Goal: Complete application form: Complete application form

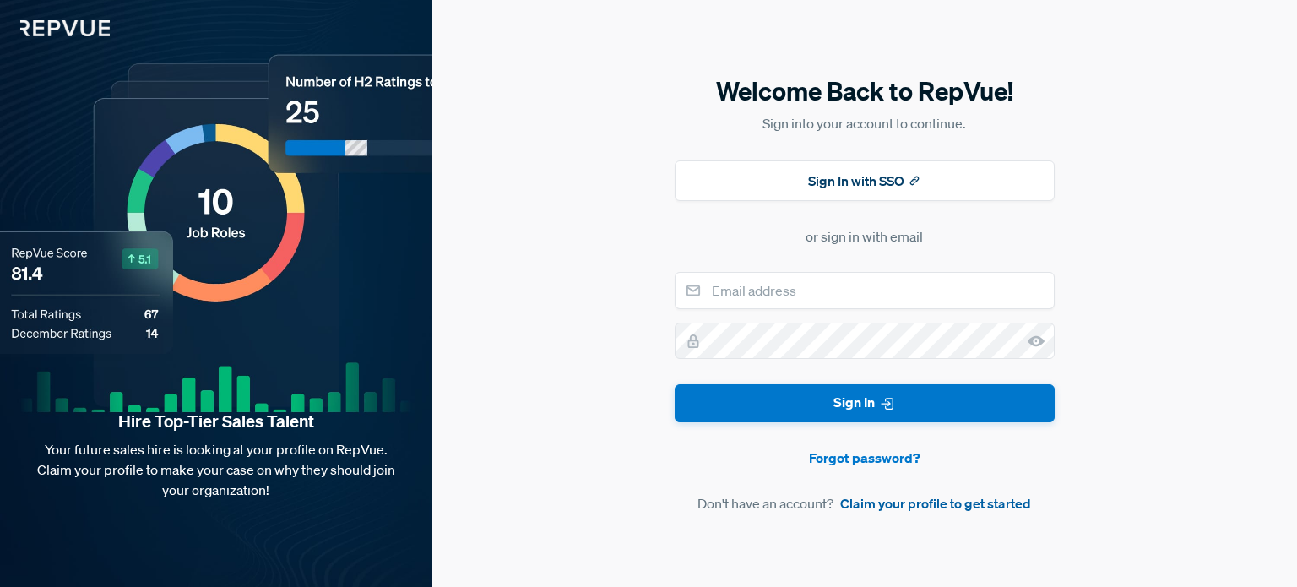
click at [873, 499] on link "Claim your profile to get started" at bounding box center [935, 503] width 191 height 20
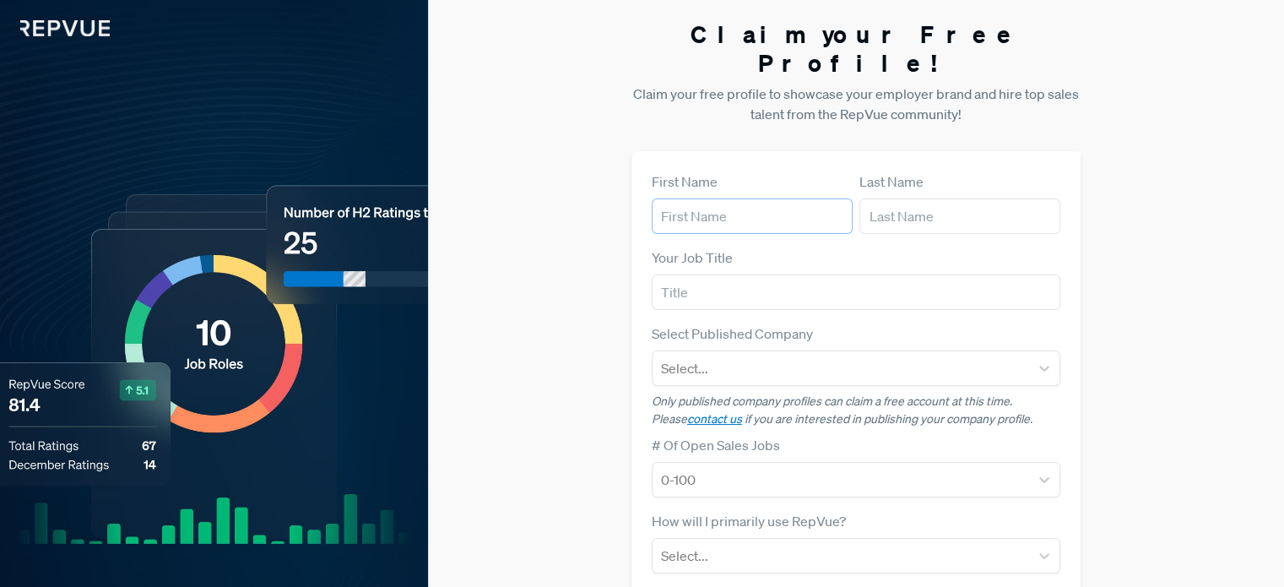
click at [791, 198] on input "text" at bounding box center [752, 215] width 201 height 35
type input "[PERSON_NAME]"
type input "DGE"
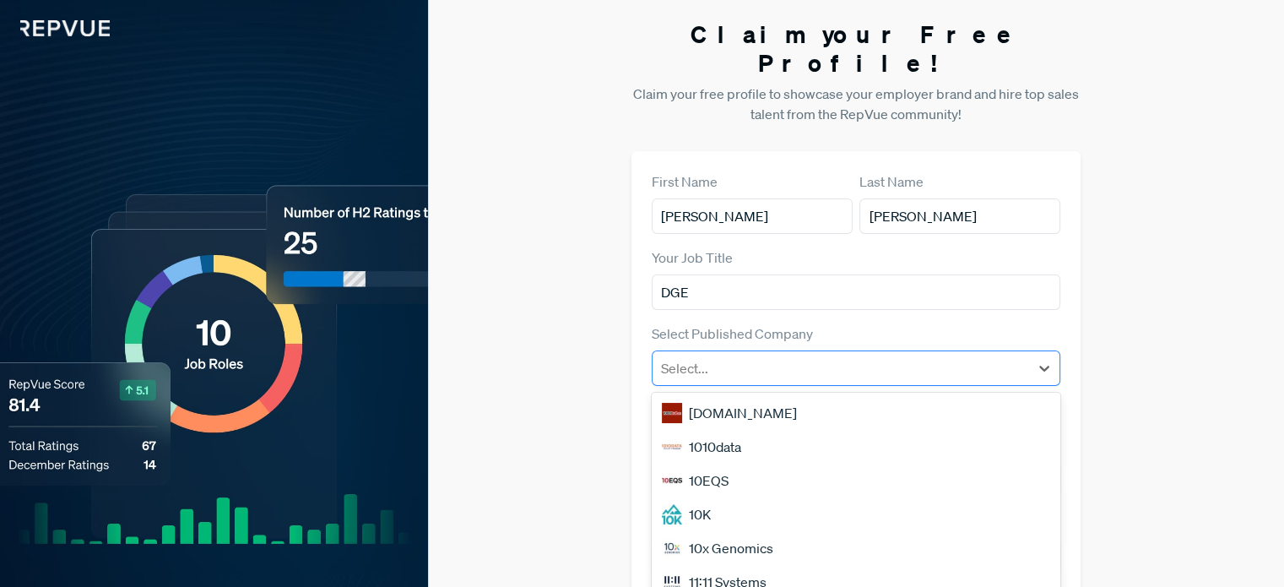
click at [735, 356] on div at bounding box center [841, 368] width 360 height 24
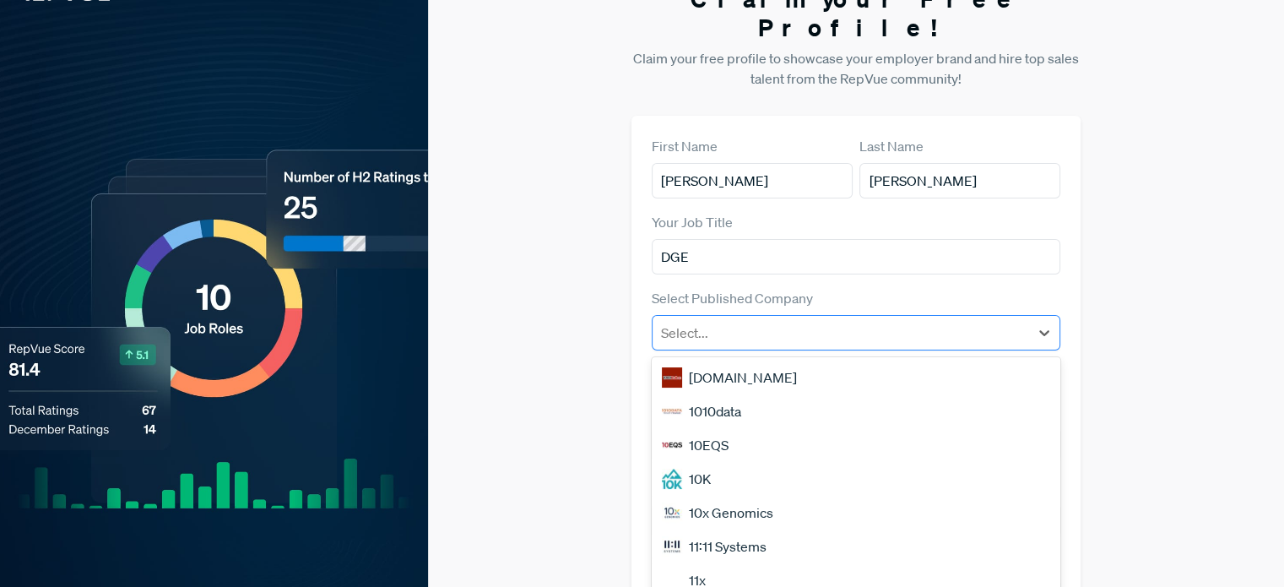
scroll to position [37, 0]
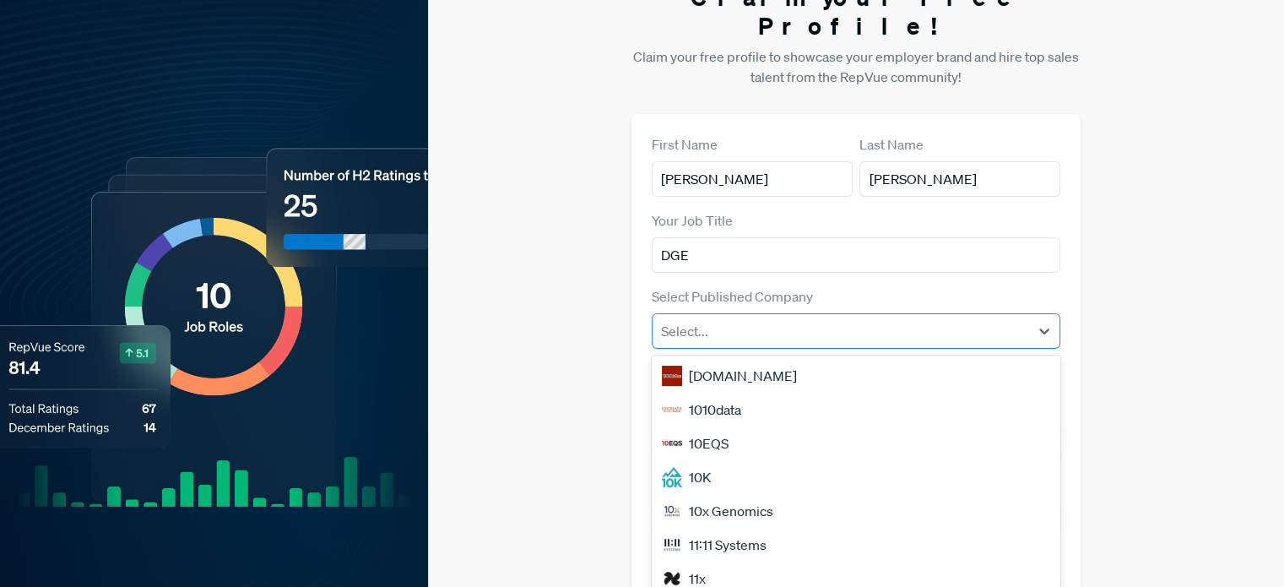
type input "o"
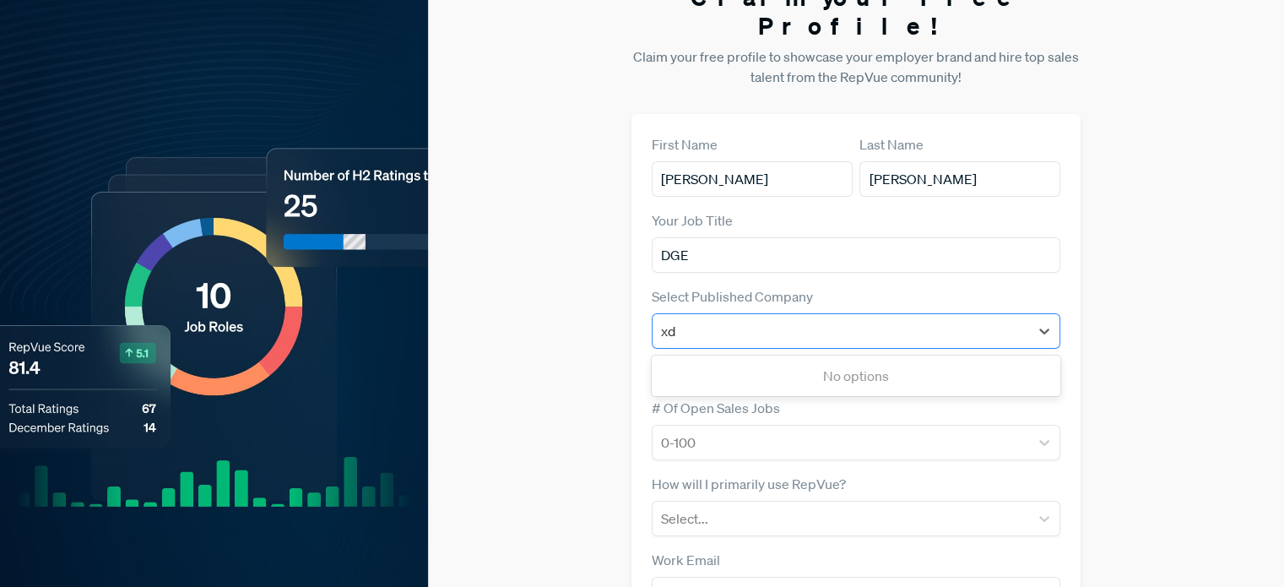
type input "x"
type input "ondirect"
click at [804, 319] on div at bounding box center [841, 331] width 360 height 24
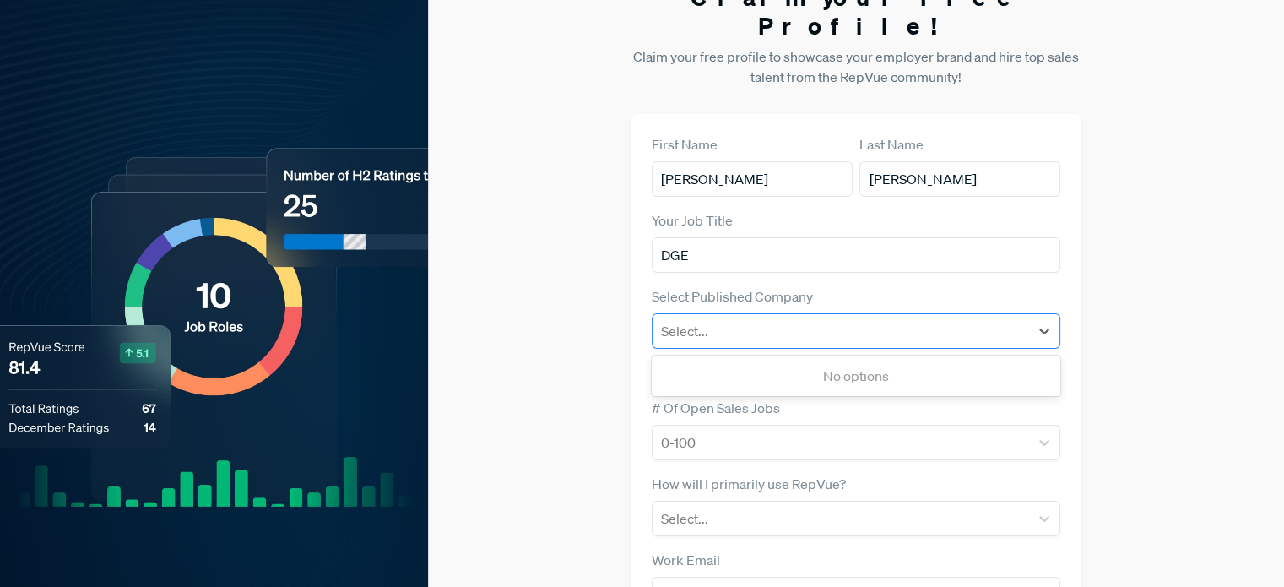
click at [804, 319] on div at bounding box center [841, 331] width 360 height 24
type input "f"
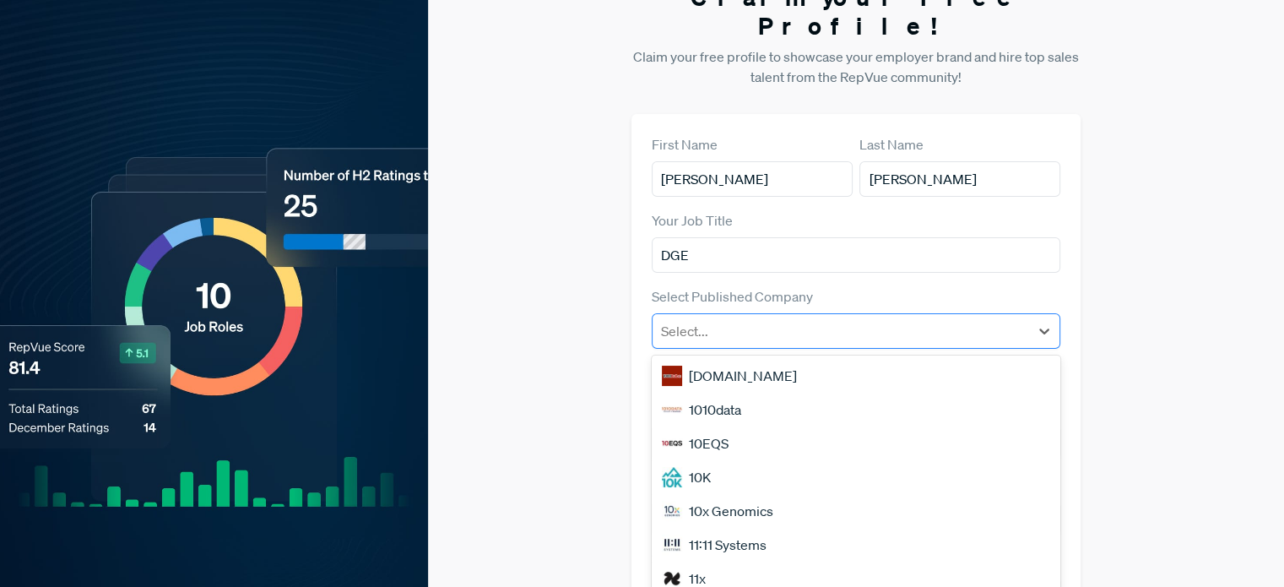
type input "f"
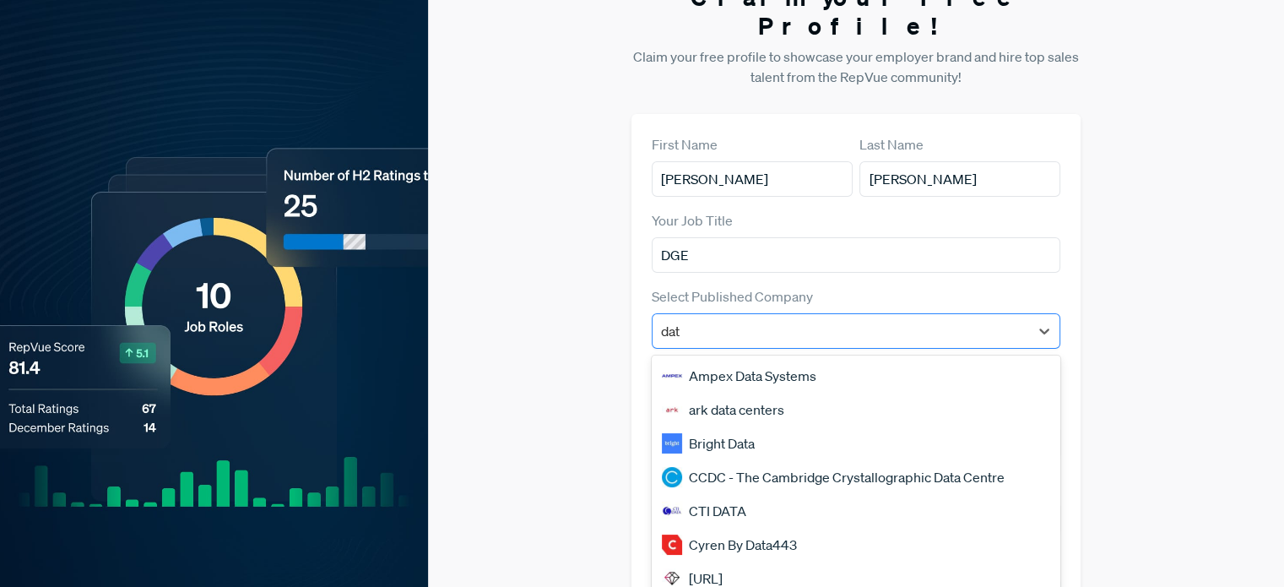
type input "data"
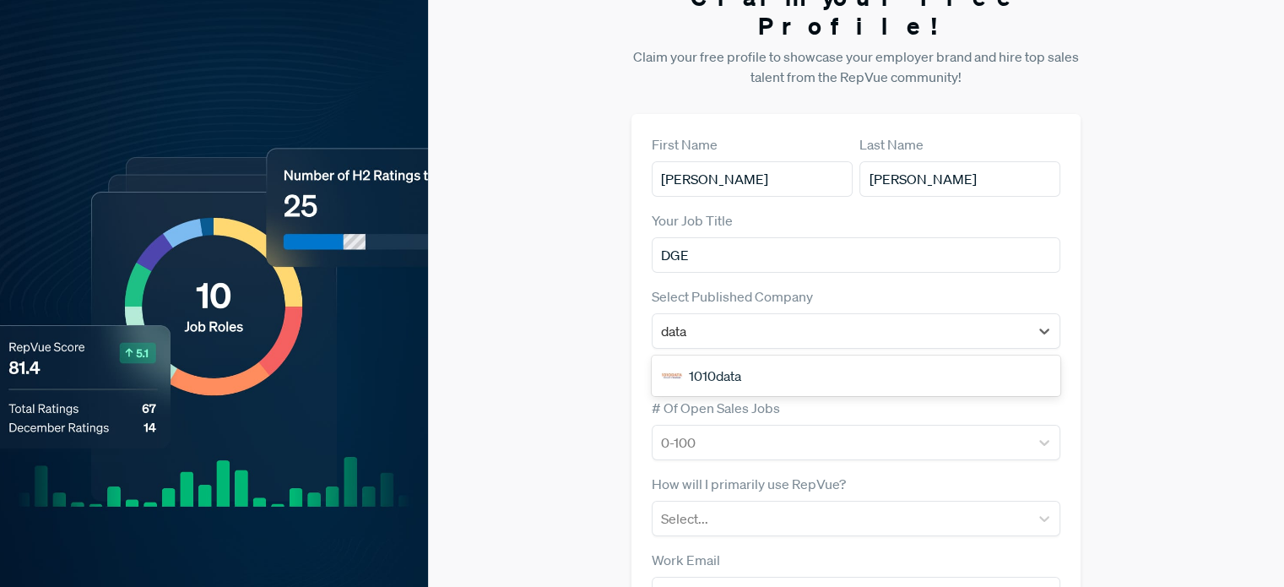
click at [757, 359] on div "1010data" at bounding box center [856, 376] width 409 height 34
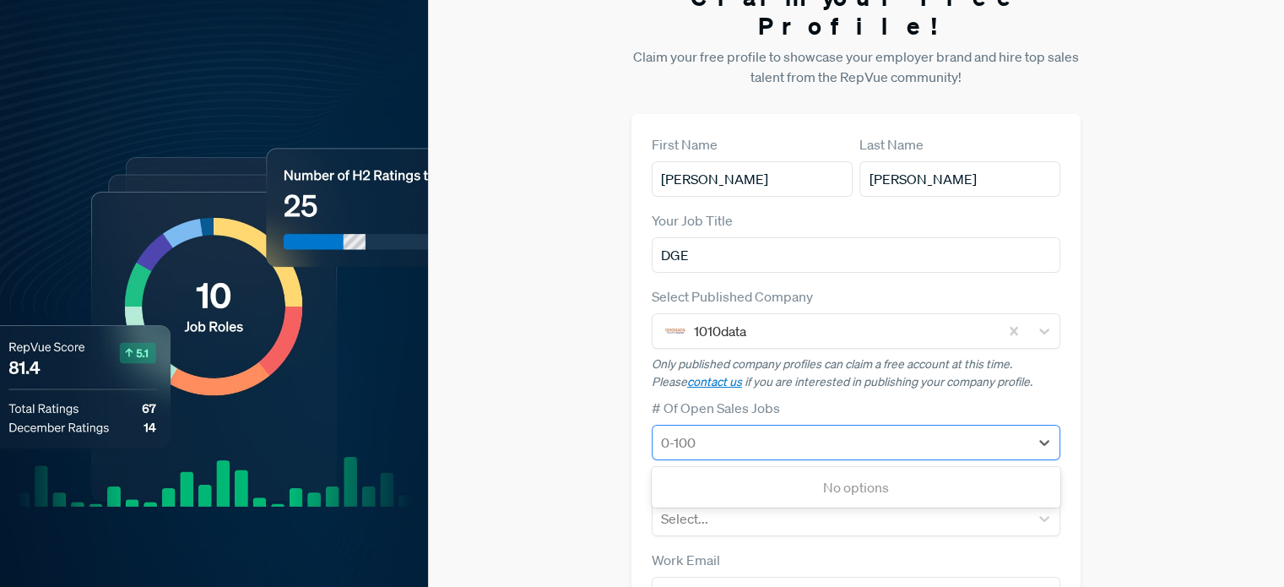
click at [730, 431] on div at bounding box center [841, 443] width 360 height 24
click at [706, 431] on div at bounding box center [841, 443] width 360 height 24
type input "02"
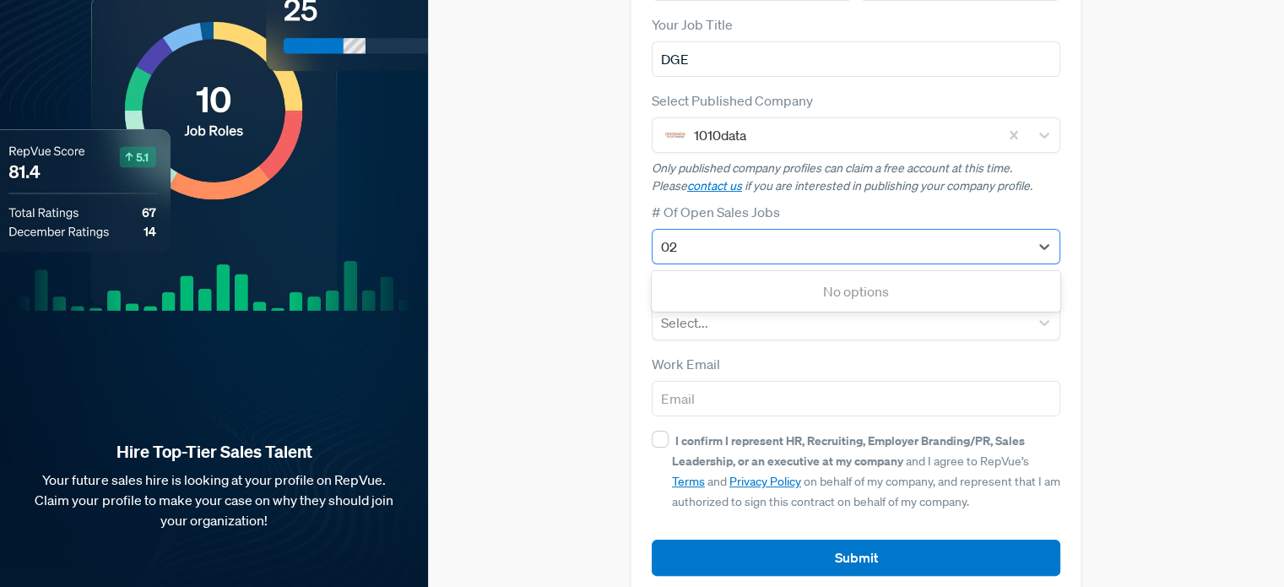
scroll to position [230, 0]
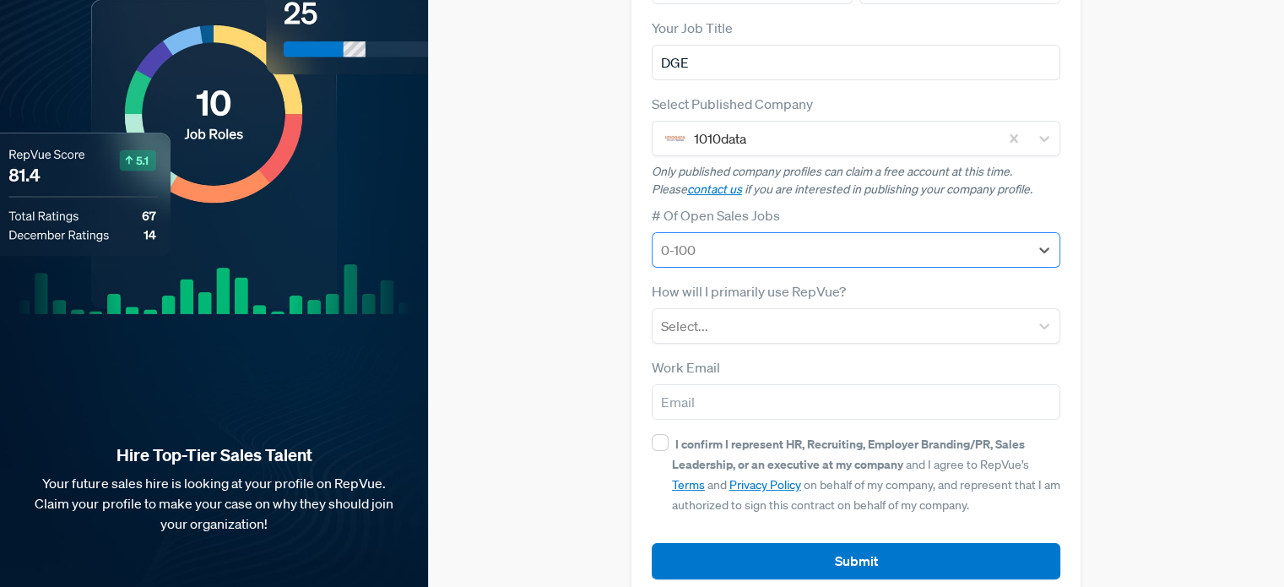
click at [816, 238] on div at bounding box center [841, 250] width 360 height 24
click at [796, 238] on div at bounding box center [841, 250] width 360 height 24
type input "02"
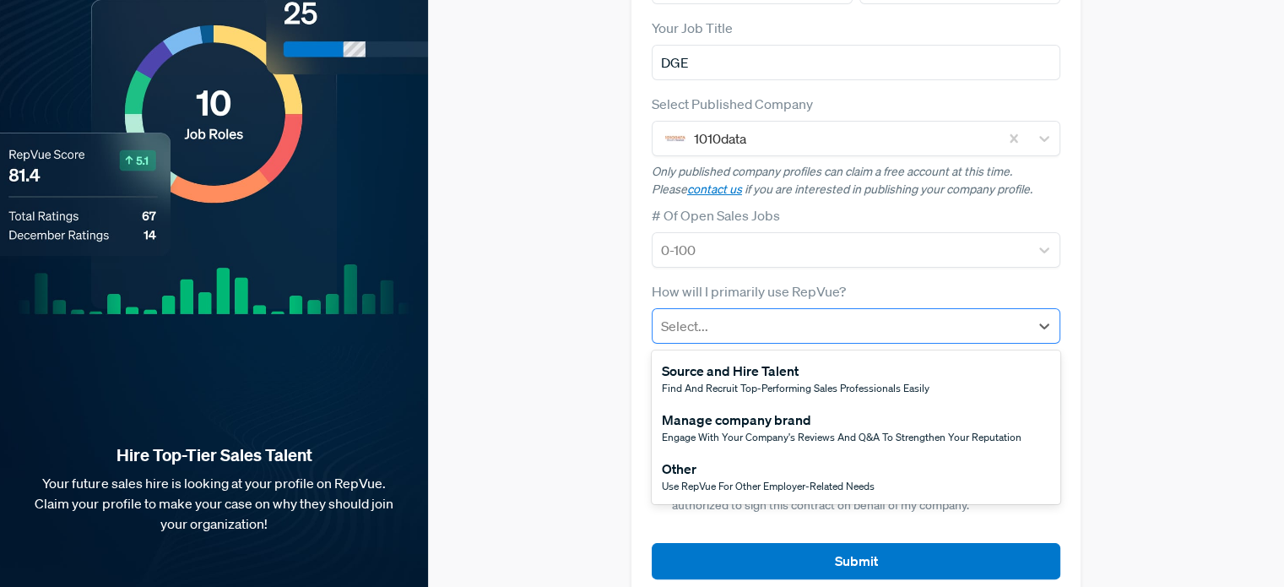
click at [750, 314] on div at bounding box center [841, 326] width 360 height 24
click at [690, 430] on span "Engage with your company's reviews and Q&A to strengthen your reputation" at bounding box center [842, 437] width 360 height 14
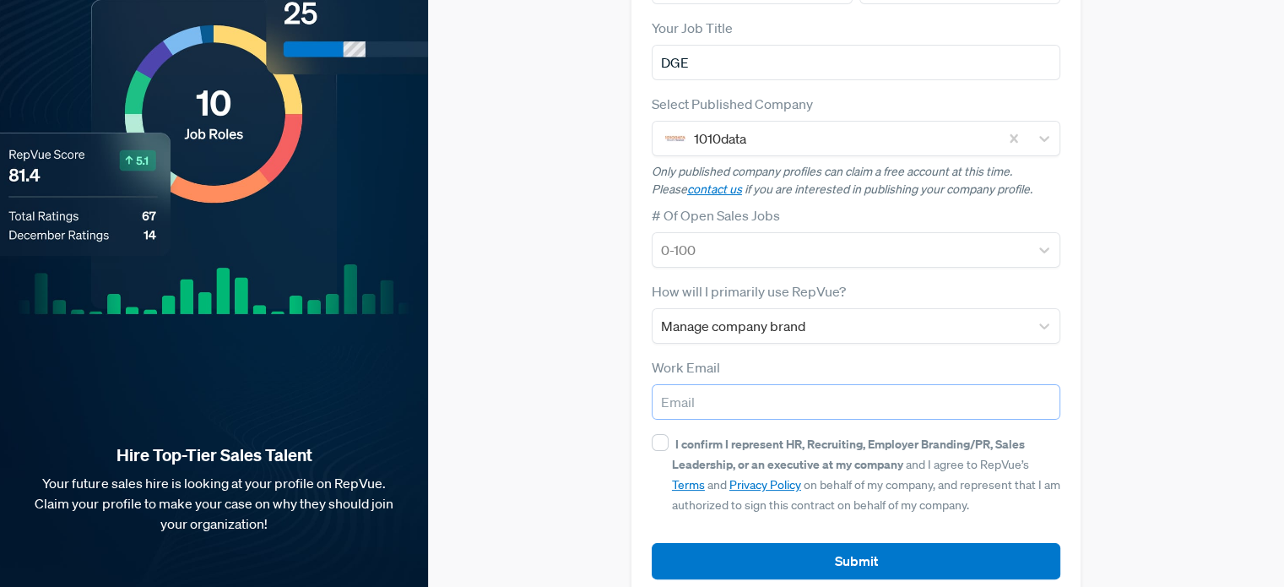
click at [705, 384] on input "email" at bounding box center [856, 401] width 409 height 35
click at [721, 384] on input "email" at bounding box center [856, 401] width 409 height 35
paste input "[EMAIL_ADDRESS][DOMAIN_NAME]"
type input "[EMAIL_ADDRESS][DOMAIN_NAME]"
click at [653, 434] on input "I confirm I represent HR, Recruiting, Employer Branding/PR, Sales Leadership, o…" at bounding box center [660, 442] width 17 height 17
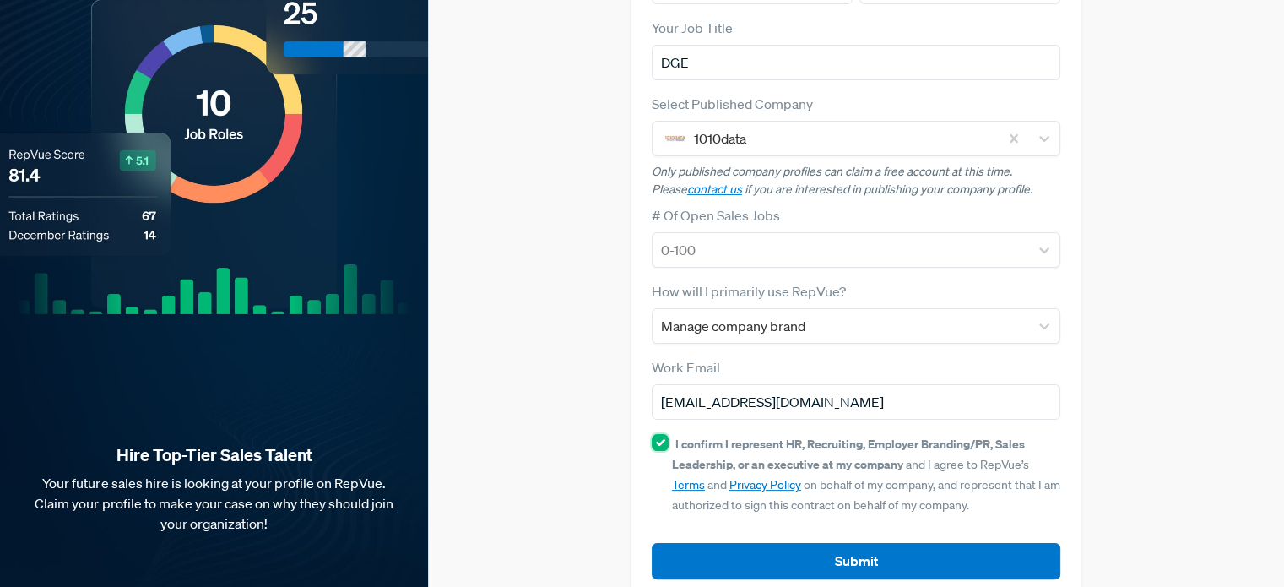
checkbox input "true"
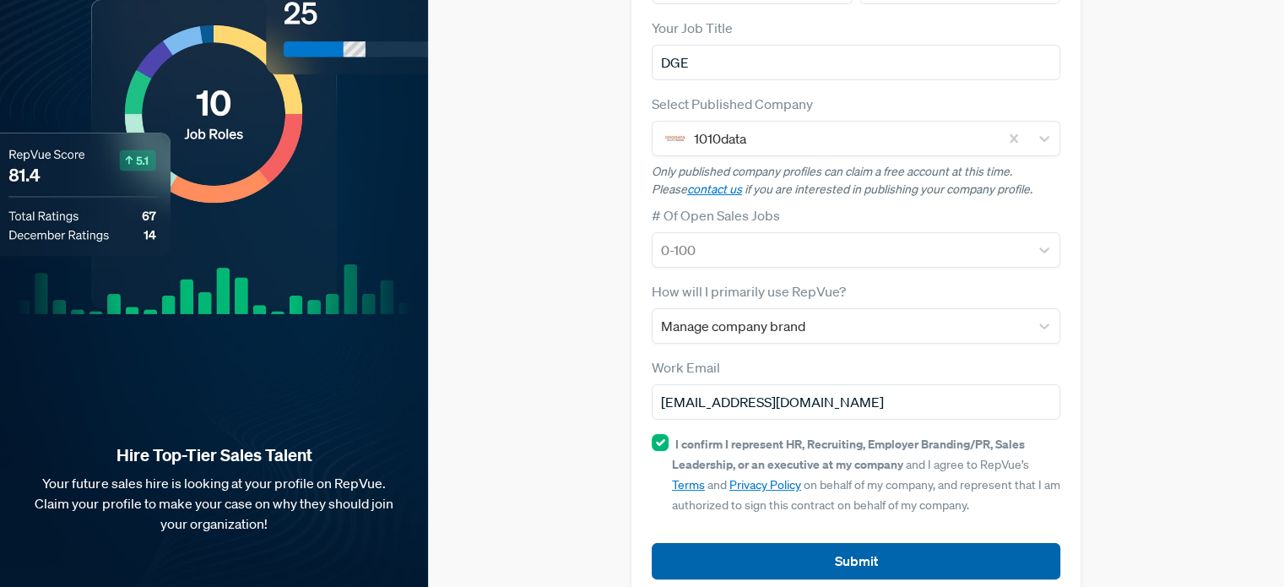
click at [795, 543] on button "Submit" at bounding box center [856, 561] width 409 height 36
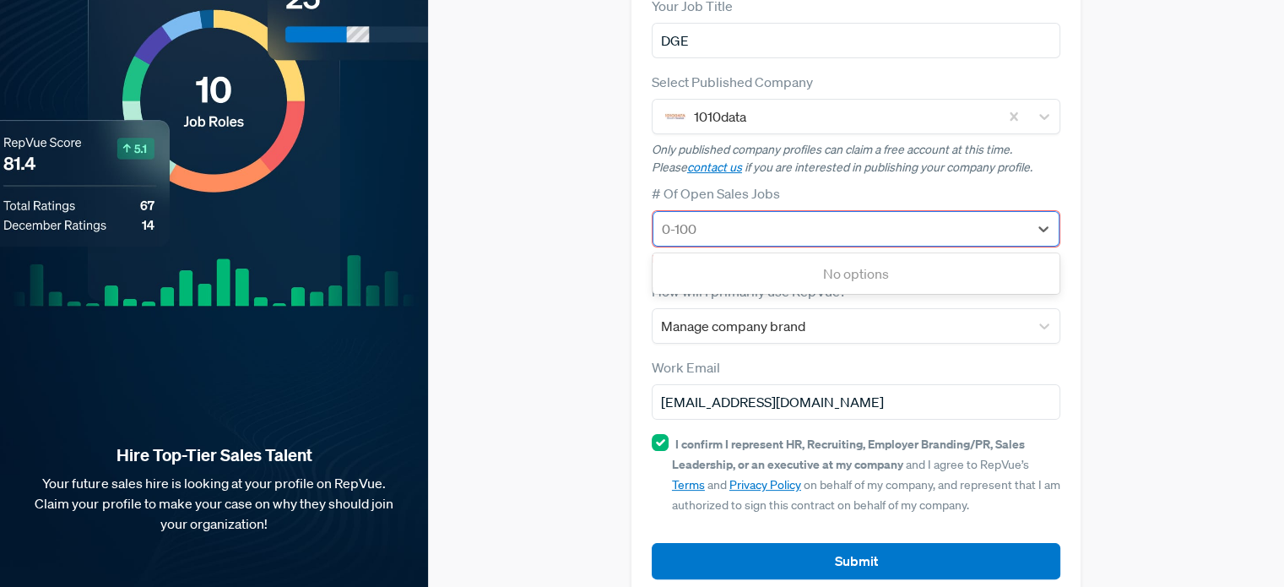
click at [796, 217] on div at bounding box center [841, 229] width 358 height 24
click at [782, 257] on div "No options" at bounding box center [856, 274] width 407 height 34
type input "5555"
click at [652, 543] on button "Submit" at bounding box center [856, 561] width 409 height 36
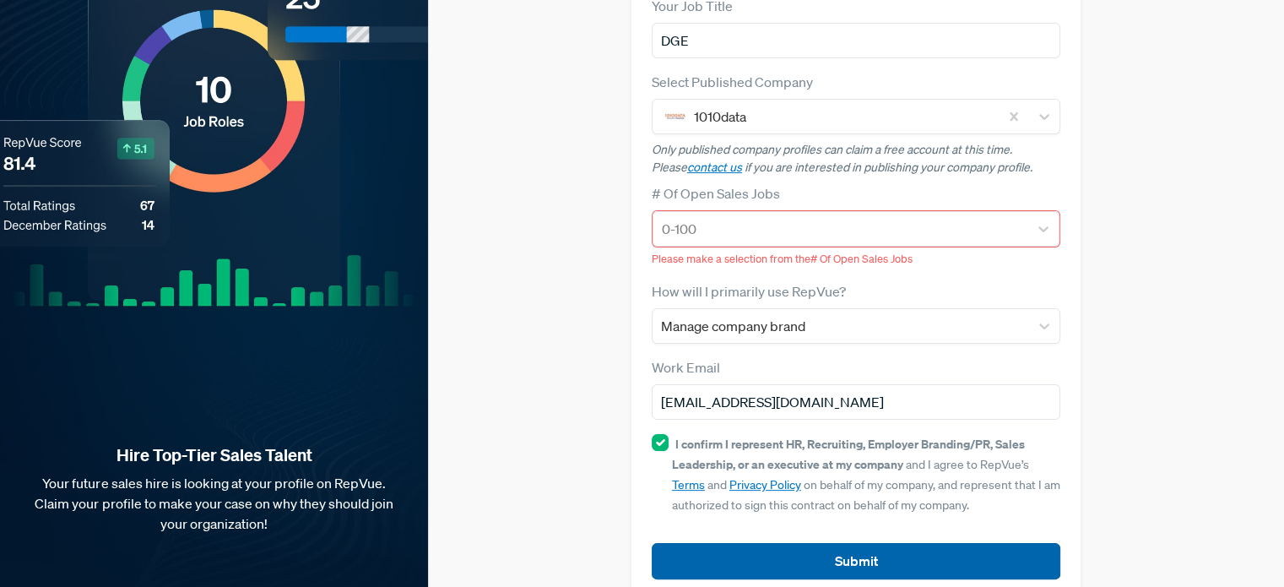
click at [804, 547] on button "Submit" at bounding box center [856, 561] width 409 height 36
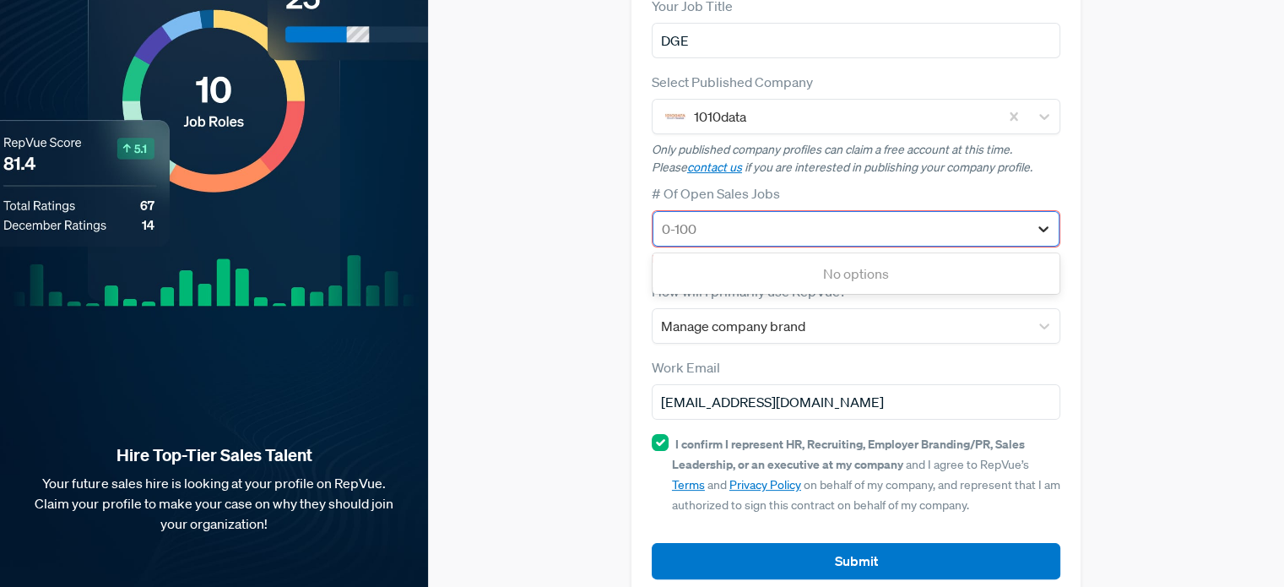
click at [1045, 220] on icon at bounding box center [1043, 228] width 17 height 17
click at [863, 257] on div "No options" at bounding box center [856, 274] width 407 height 34
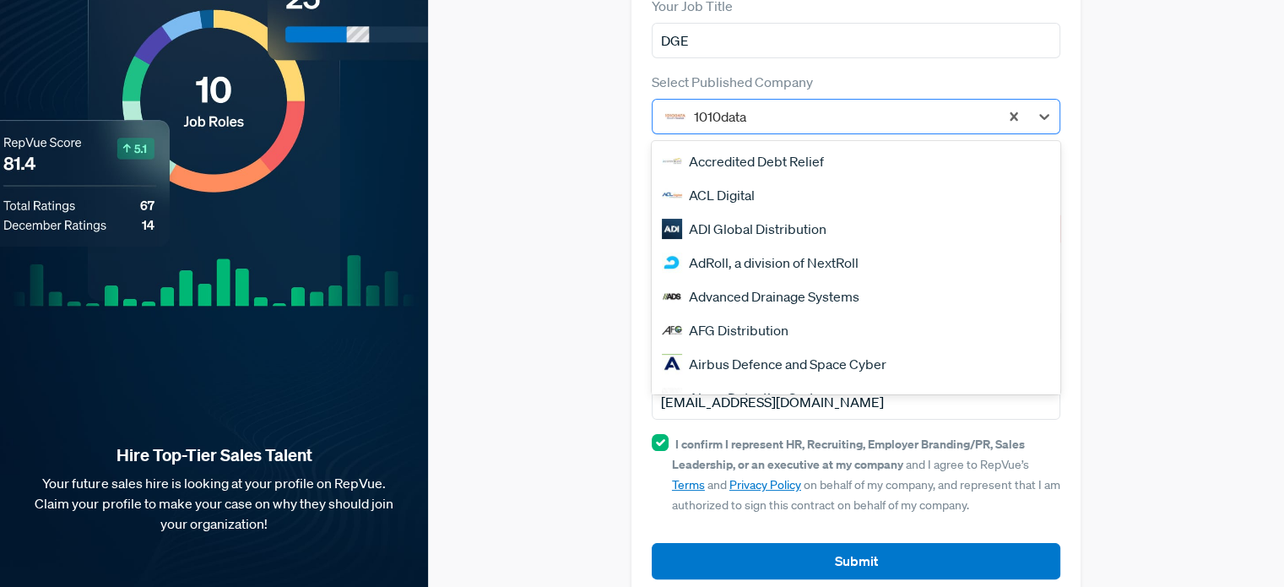
click at [814, 105] on div at bounding box center [842, 117] width 296 height 24
click at [749, 212] on div "ADI Global Distribution" at bounding box center [856, 229] width 409 height 34
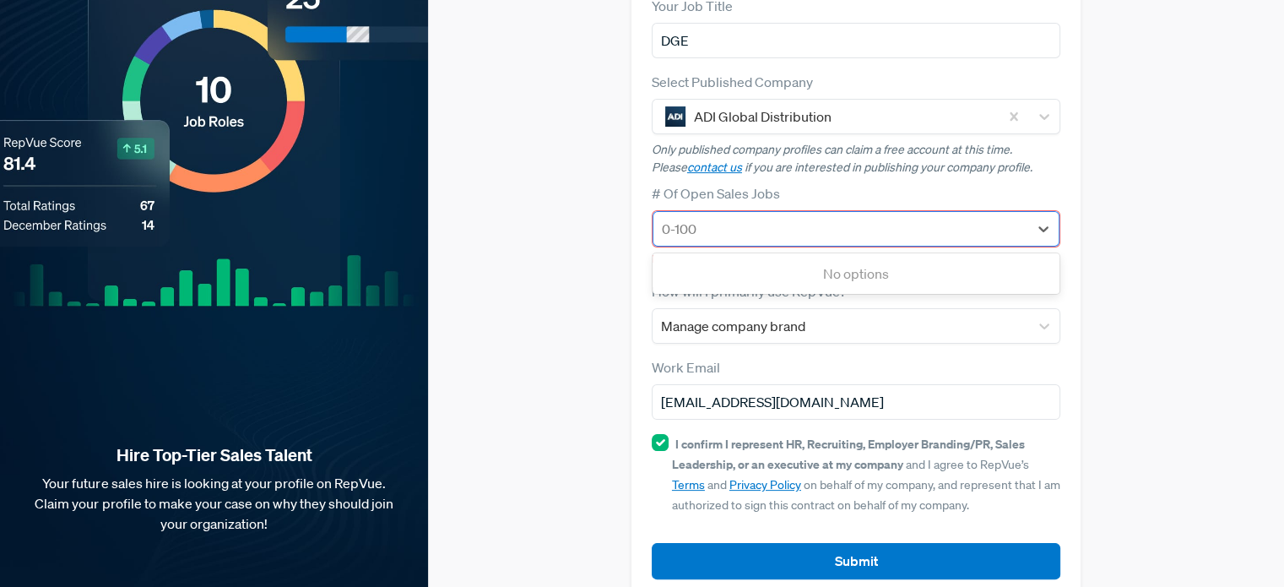
click at [757, 217] on div at bounding box center [841, 229] width 358 height 24
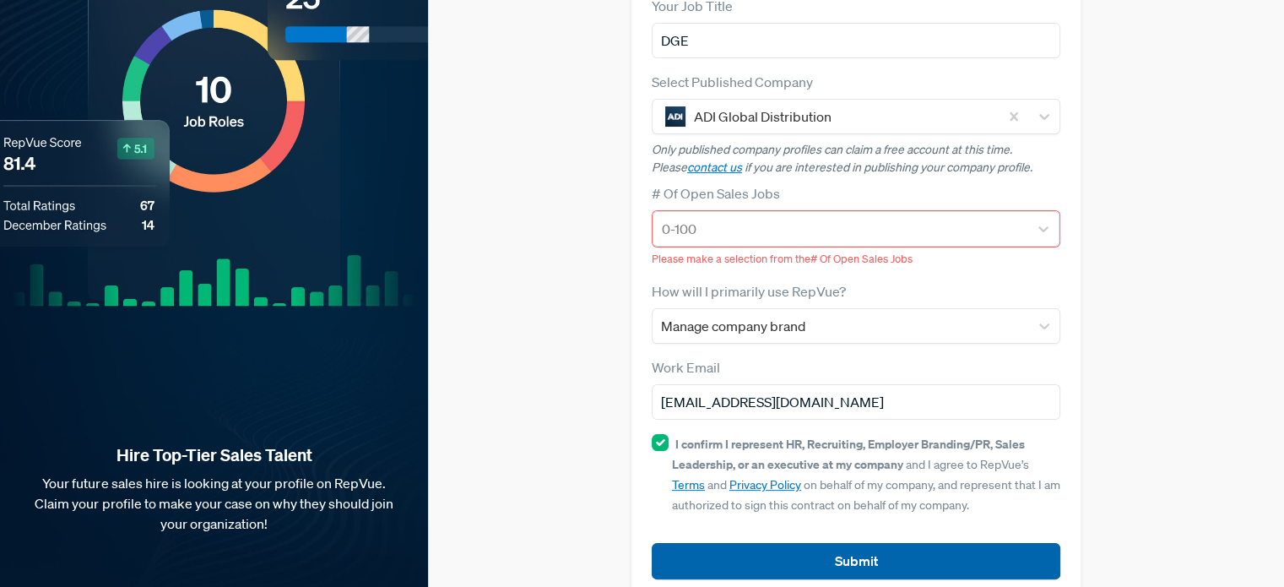
click at [861, 543] on button "Submit" at bounding box center [856, 561] width 409 height 36
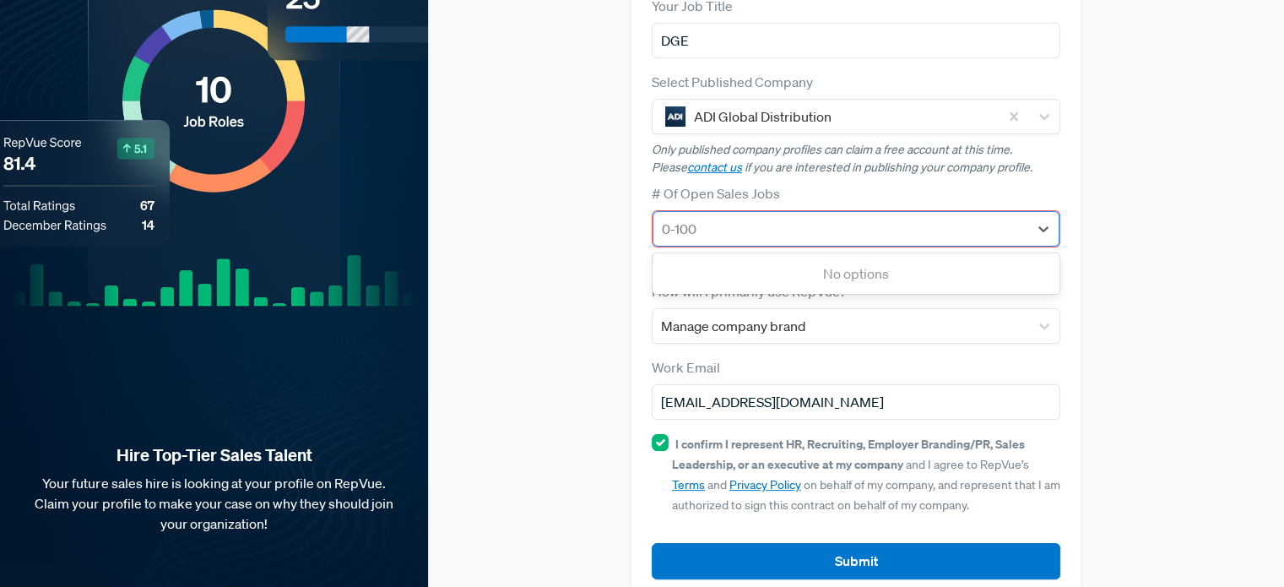
click at [787, 217] on div at bounding box center [841, 229] width 358 height 24
click at [779, 257] on div "No options" at bounding box center [856, 274] width 407 height 34
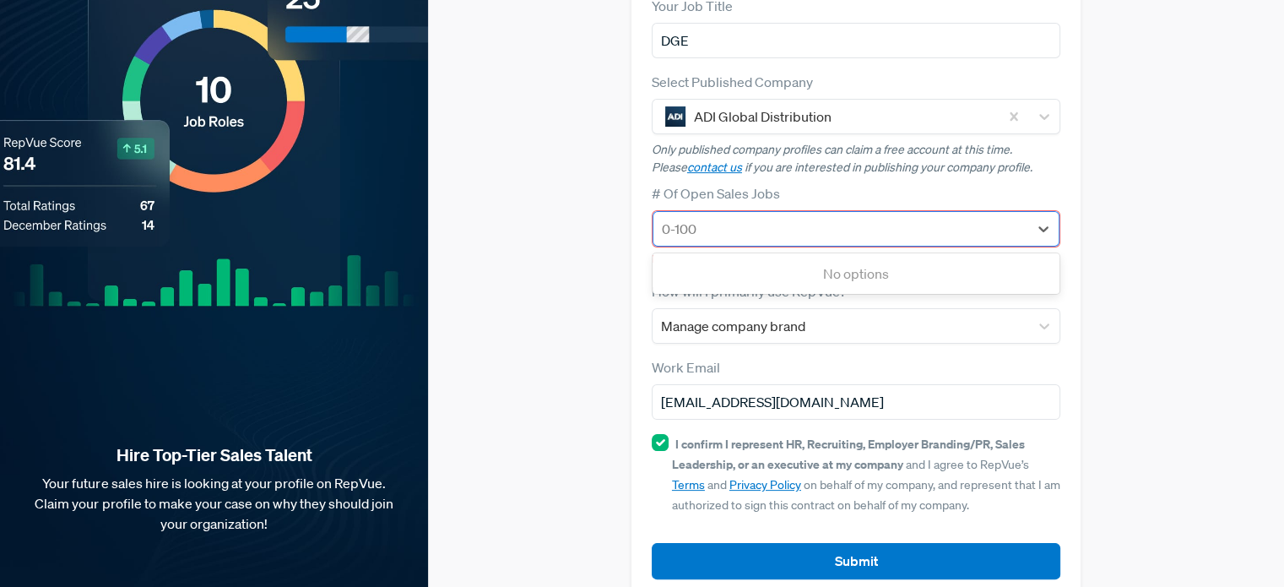
scroll to position [0, 0]
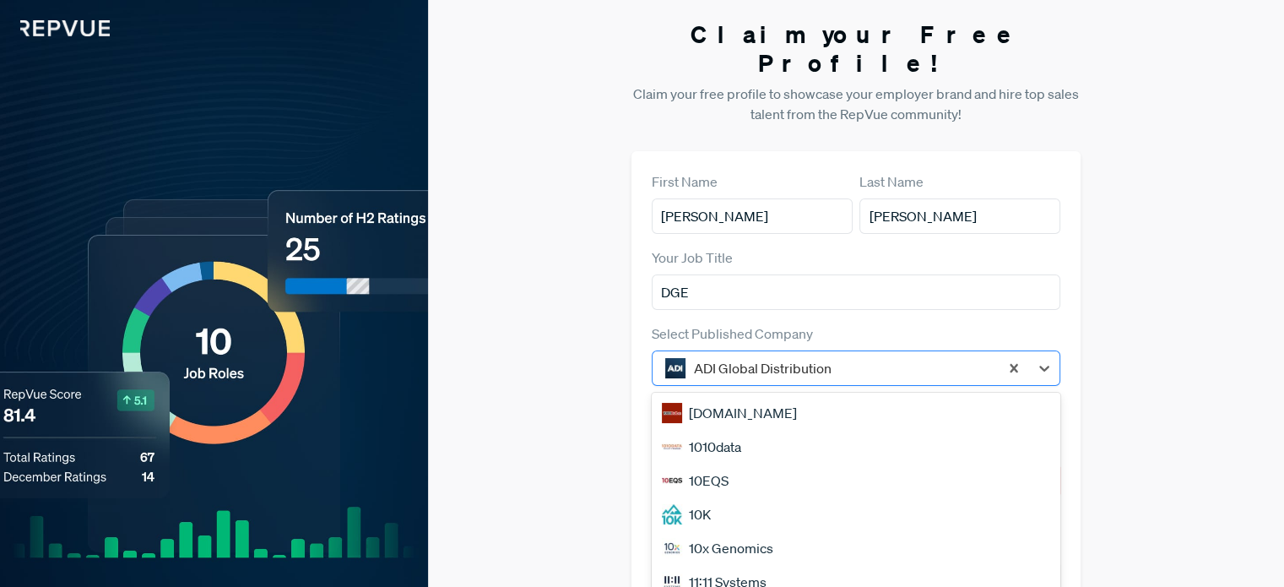
click at [736, 356] on div at bounding box center [842, 368] width 296 height 24
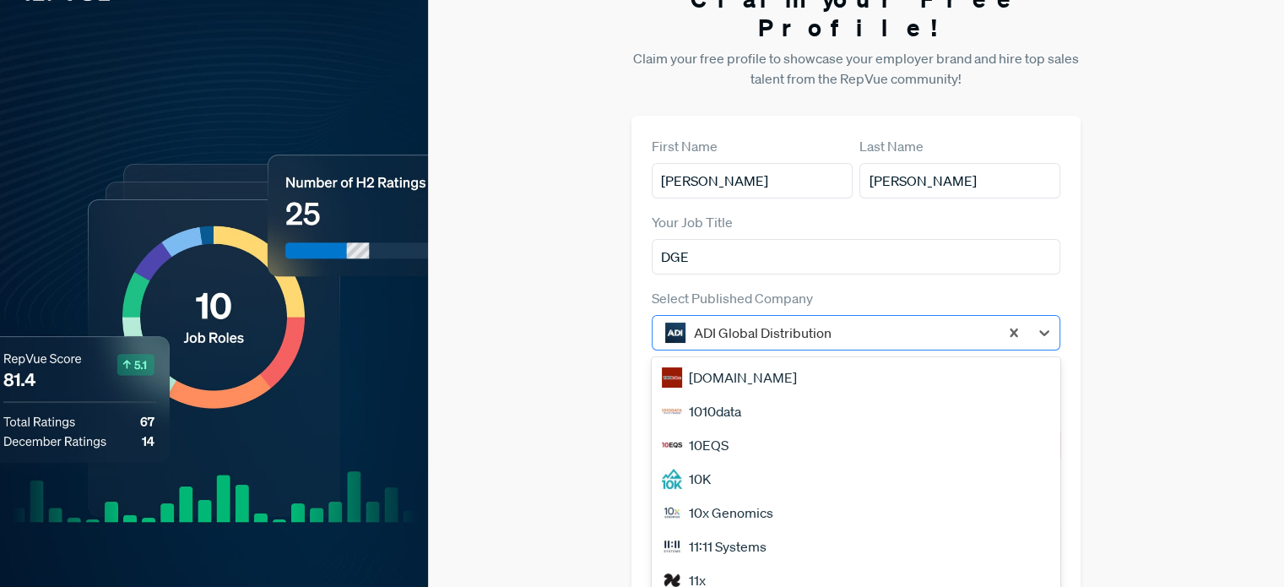
scroll to position [37, 0]
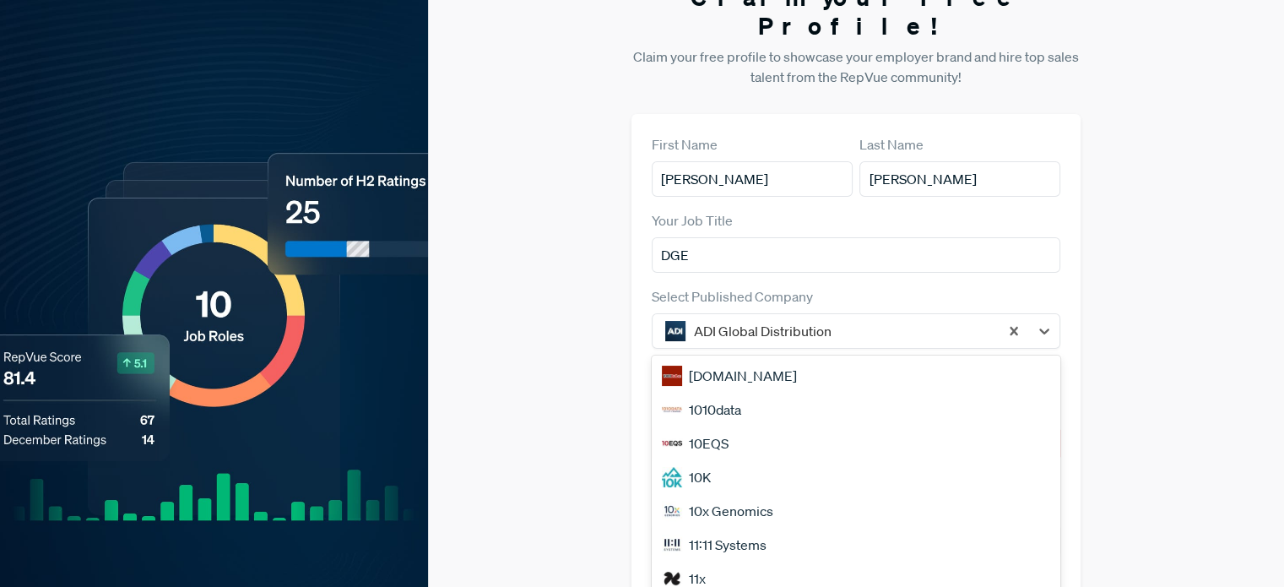
click at [723, 494] on div "10x Genomics" at bounding box center [856, 511] width 409 height 34
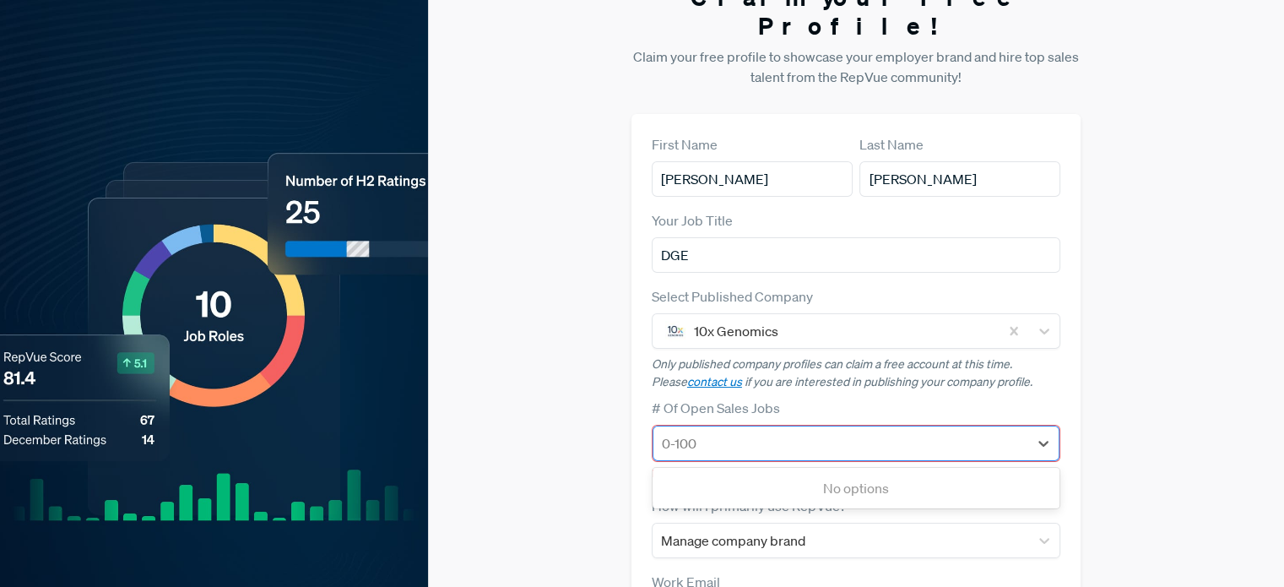
click at [750, 432] on div at bounding box center [841, 444] width 358 height 24
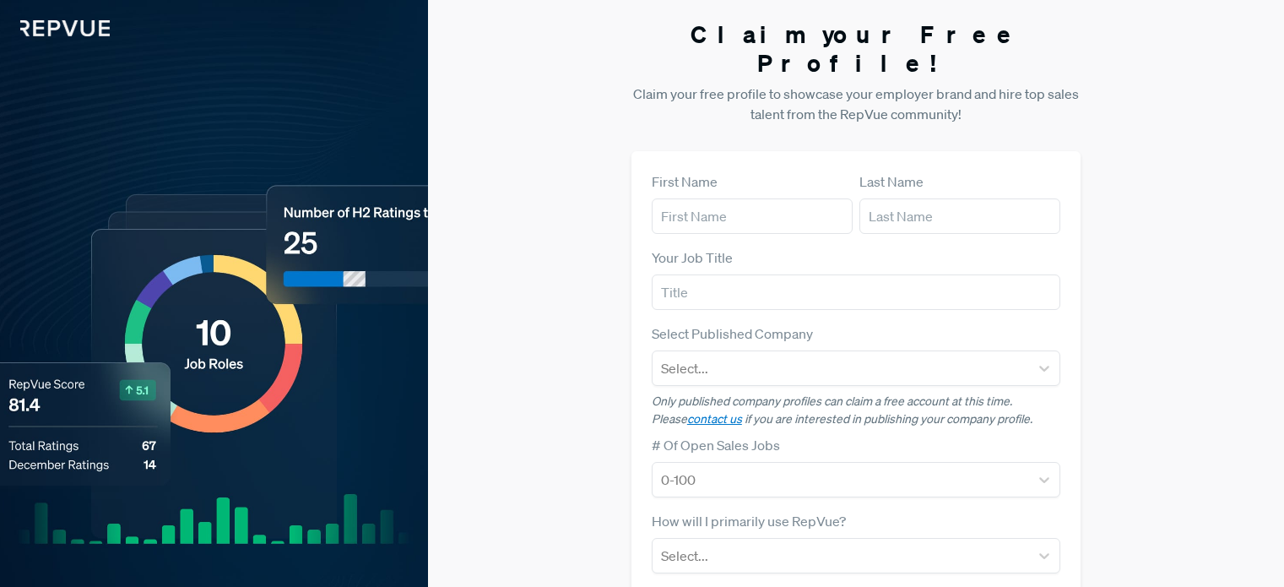
scroll to position [37, 0]
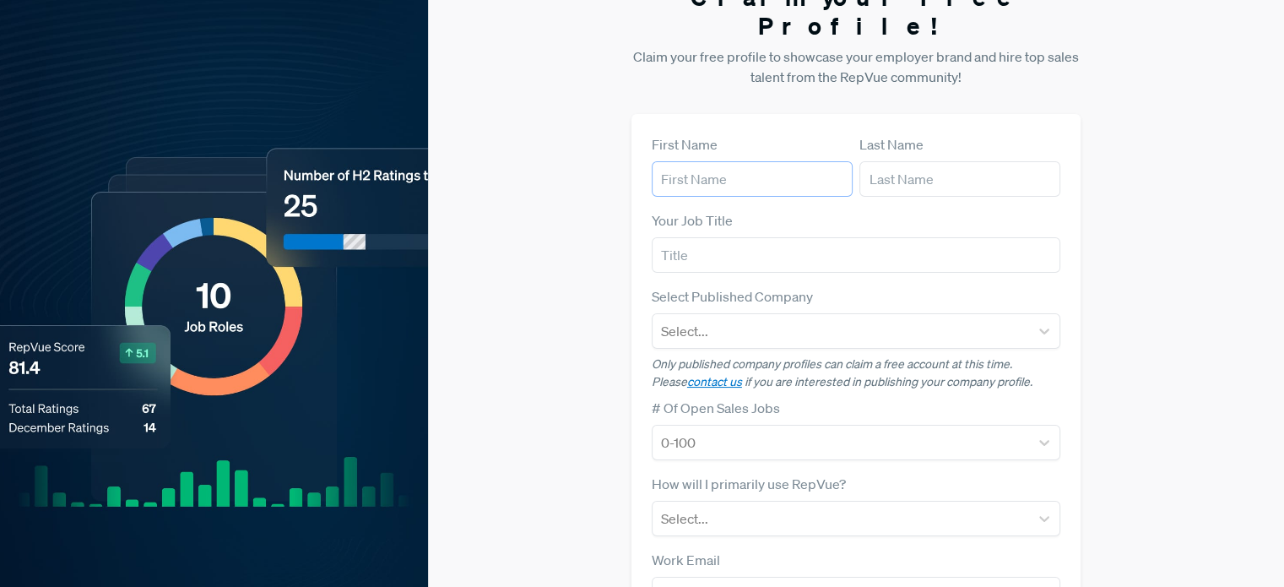
click at [720, 161] on input "text" at bounding box center [752, 178] width 201 height 35
type input "[PERSON_NAME]"
click at [876, 161] on input "text" at bounding box center [960, 178] width 201 height 35
type input "[PERSON_NAME]"
click at [774, 242] on input "text" at bounding box center [856, 254] width 409 height 35
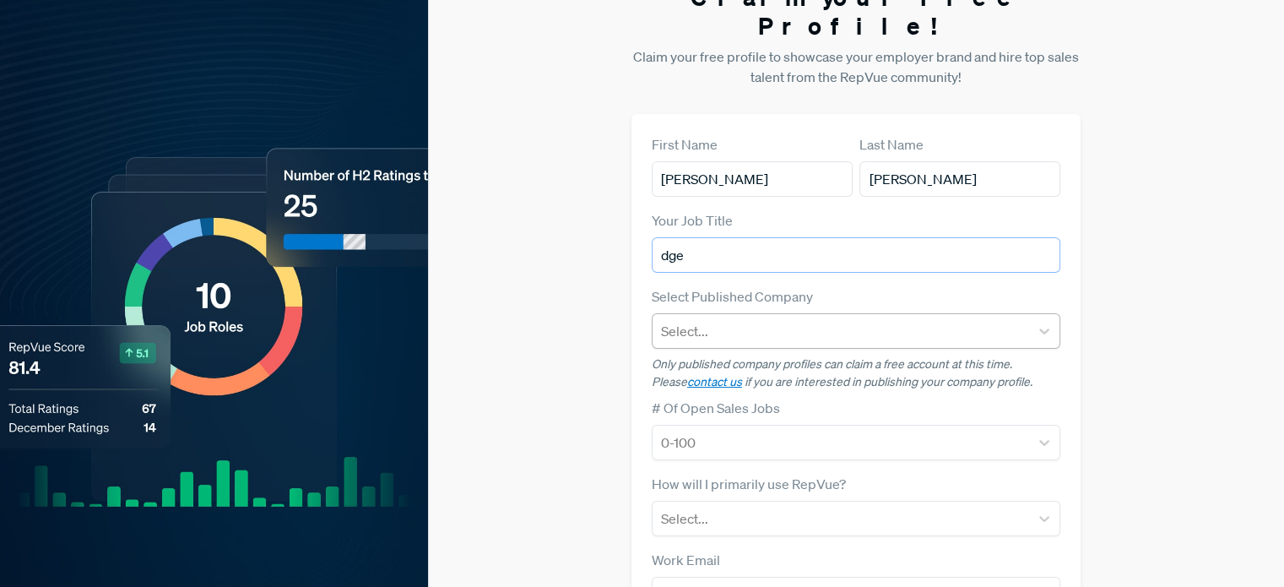
type input "dge"
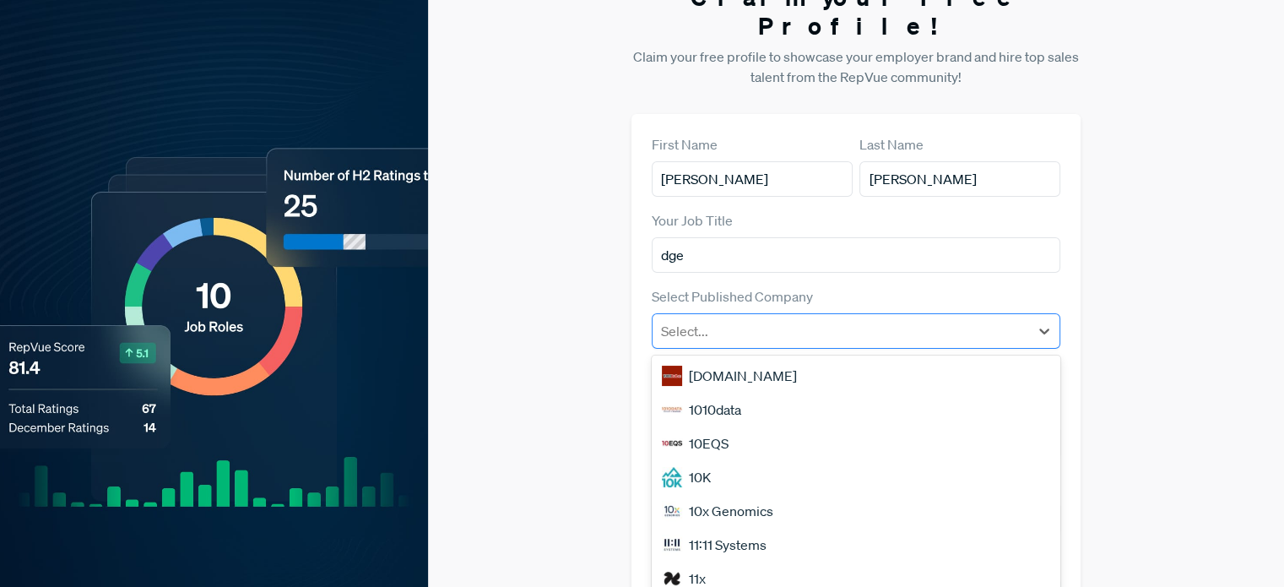
click at [743, 319] on div at bounding box center [841, 331] width 360 height 24
click at [724, 359] on div "[DOMAIN_NAME]" at bounding box center [856, 376] width 409 height 34
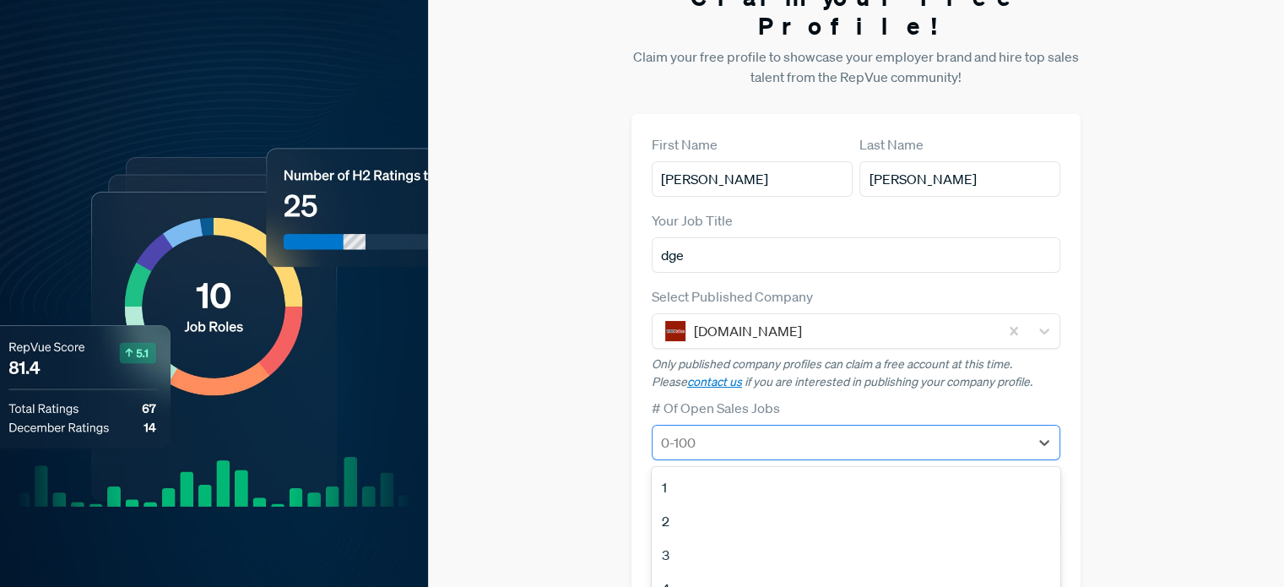
click at [702, 431] on div at bounding box center [841, 443] width 360 height 24
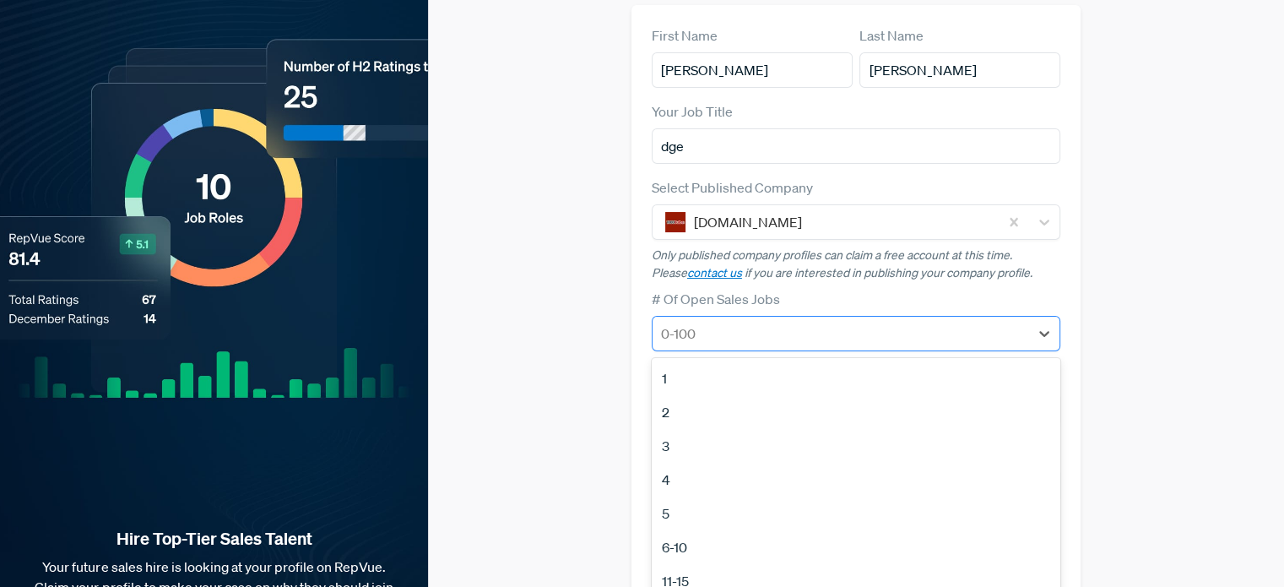
scroll to position [149, 0]
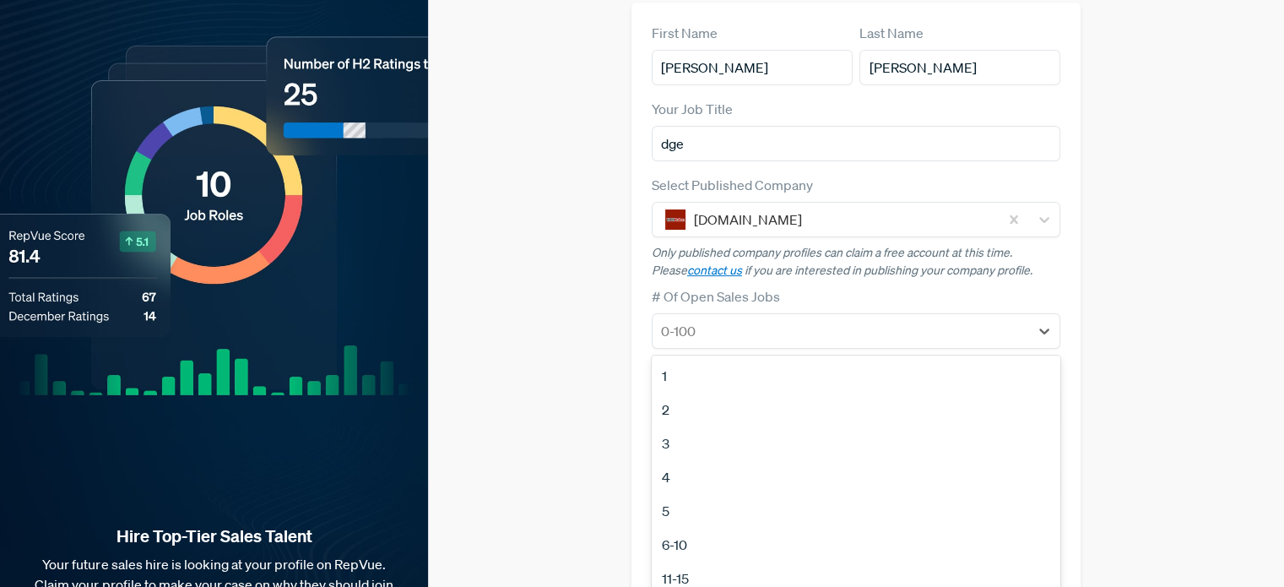
click at [671, 494] on div "5" at bounding box center [856, 511] width 409 height 34
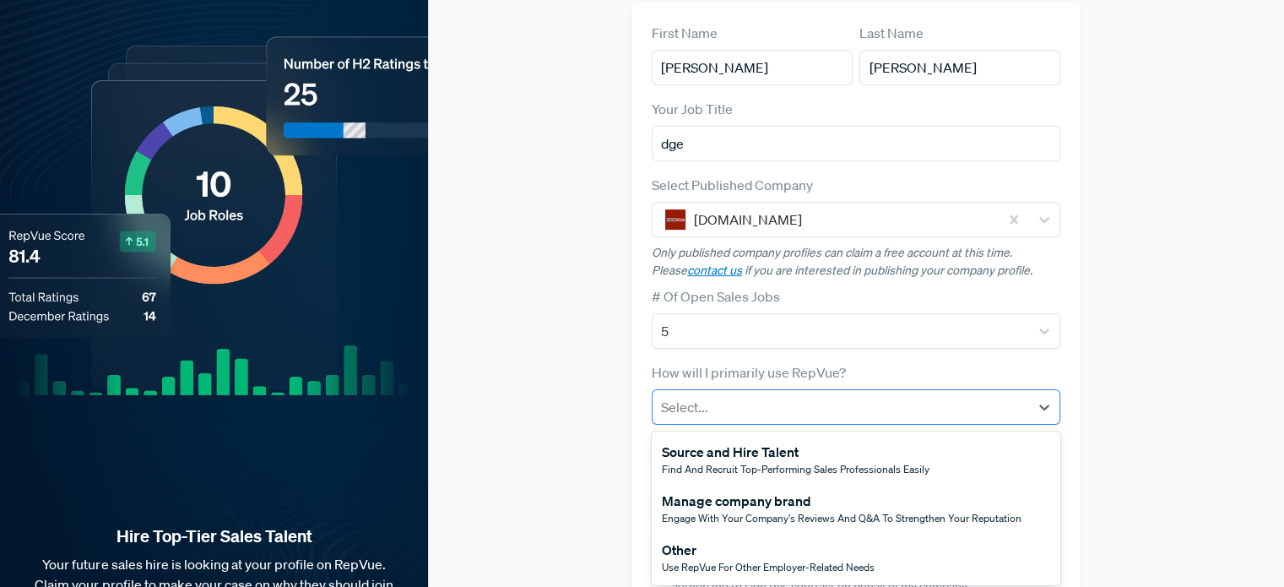
click at [709, 395] on div at bounding box center [841, 407] width 360 height 24
click at [742, 491] on div "Manage company brand" at bounding box center [842, 501] width 360 height 20
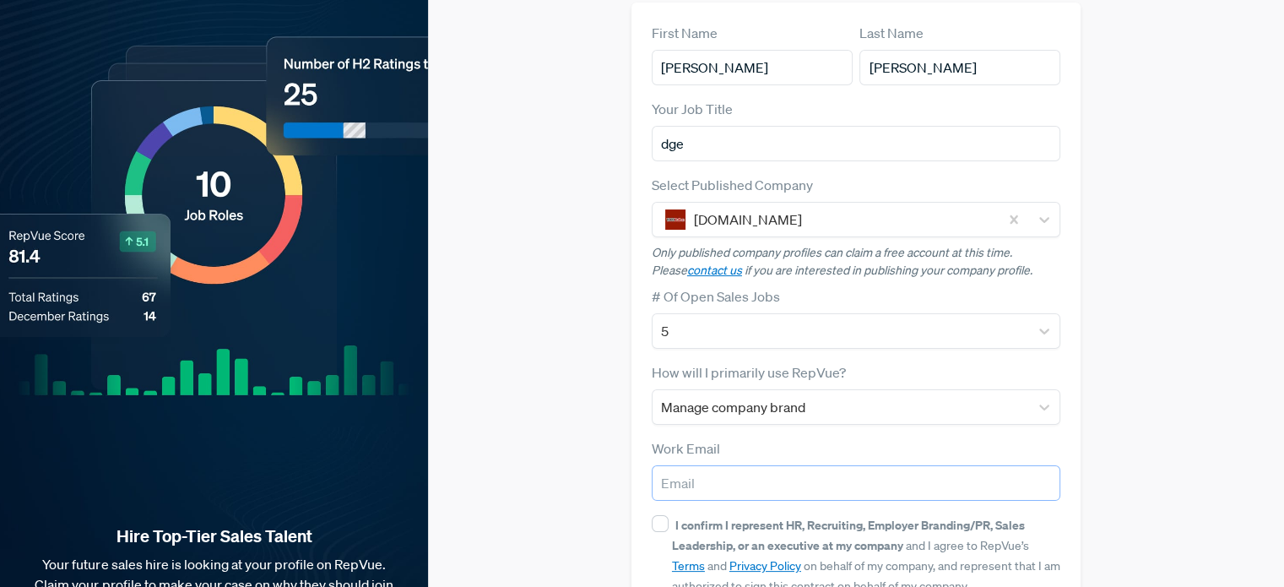
click at [750, 465] on input "email" at bounding box center [856, 482] width 409 height 35
paste input "[EMAIL_ADDRESS][DOMAIN_NAME]"
type input "[EMAIL_ADDRESS][DOMAIN_NAME]"
click at [659, 515] on input "I confirm I represent HR, Recruiting, Employer Branding/PR, Sales Leadership, o…" at bounding box center [660, 523] width 17 height 17
checkbox input "true"
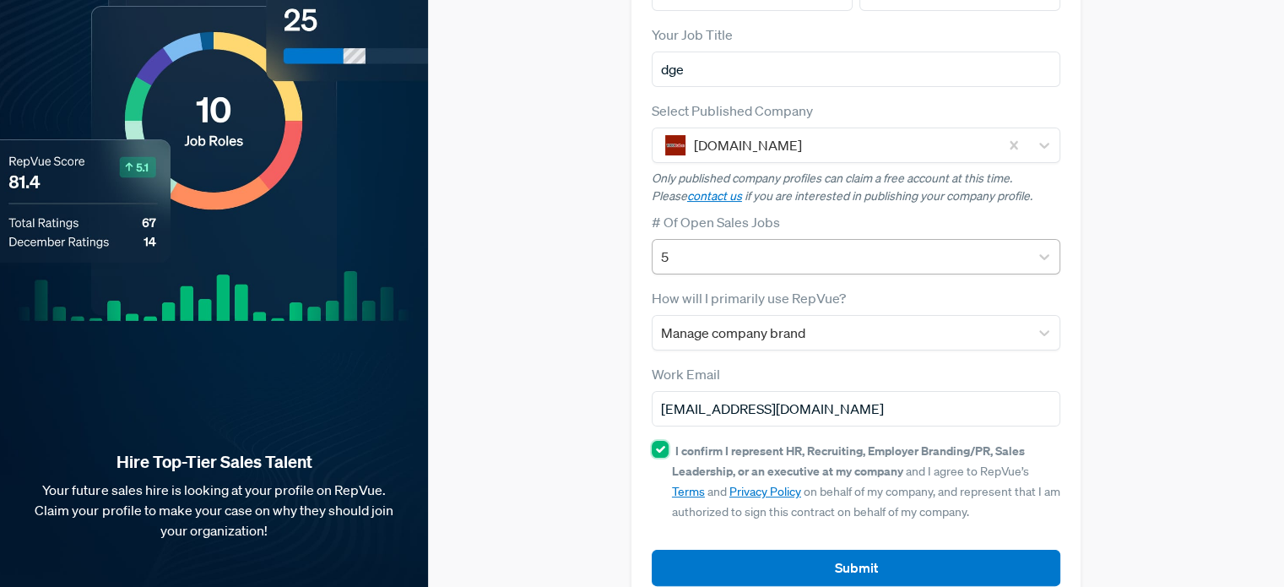
scroll to position [233, 0]
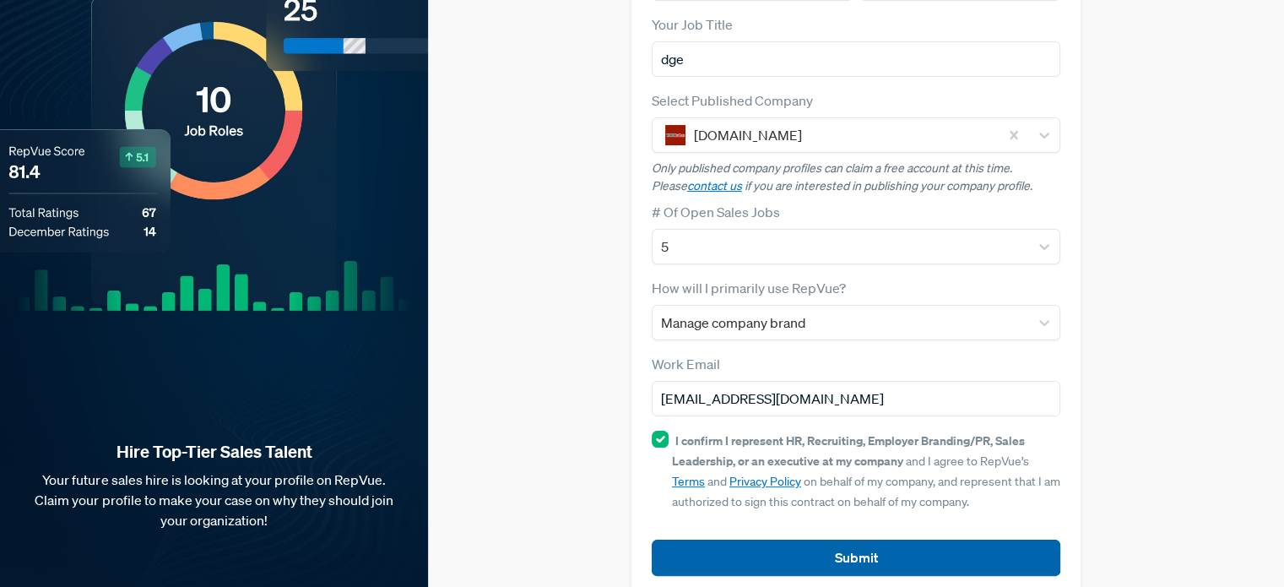
click at [801, 540] on button "Submit" at bounding box center [856, 558] width 409 height 36
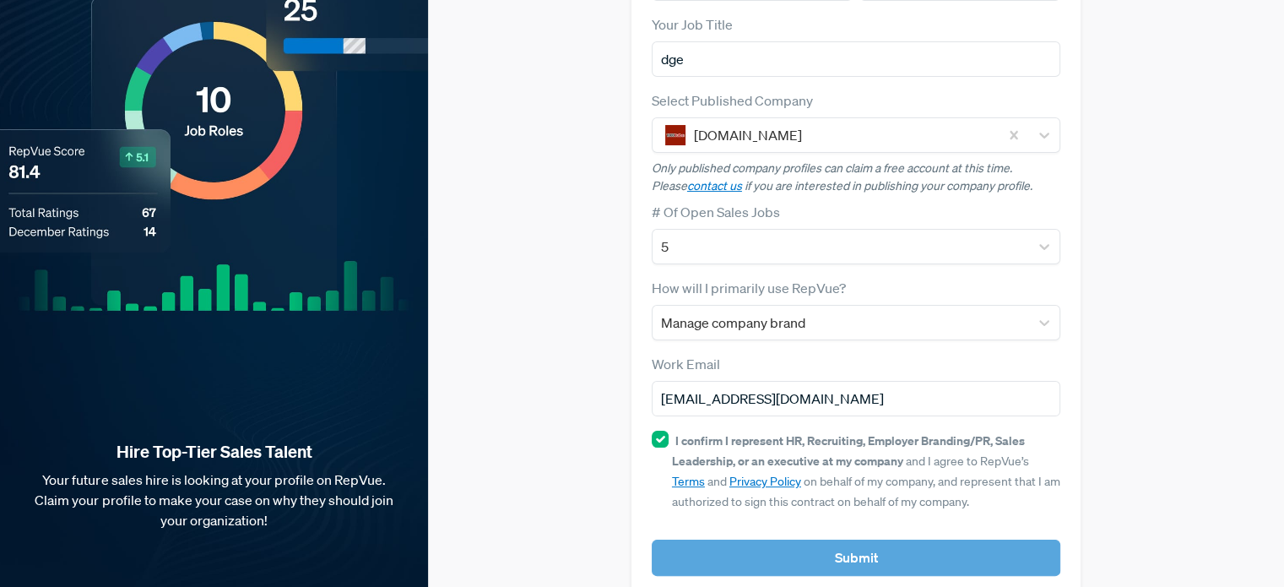
click at [801, 526] on article "Submit" at bounding box center [856, 544] width 409 height 63
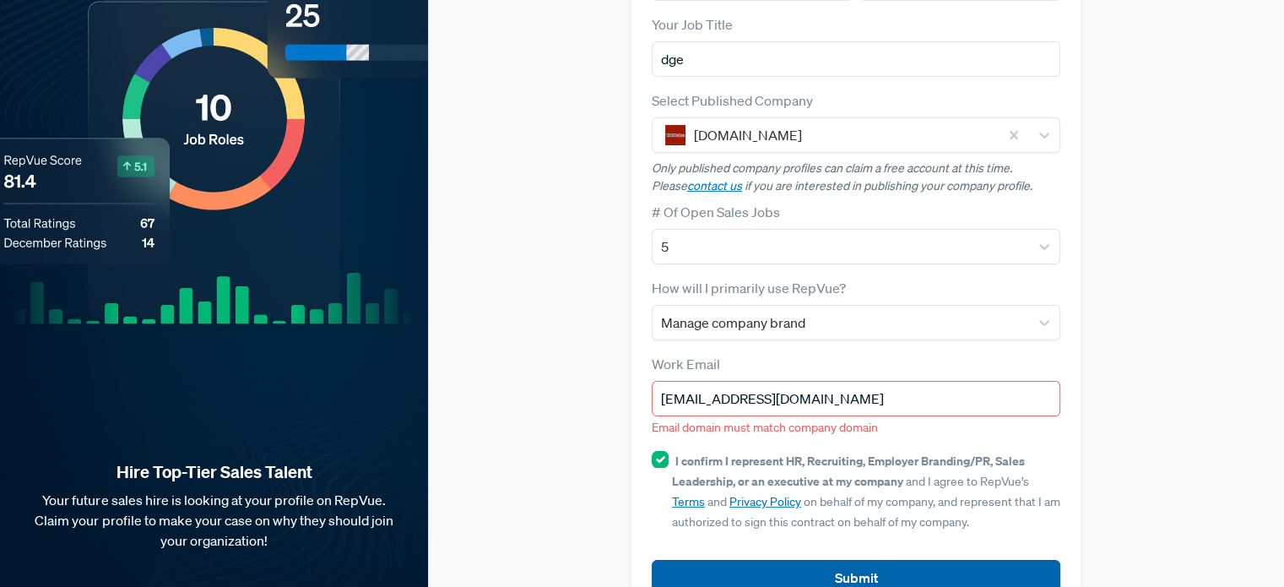
scroll to position [253, 0]
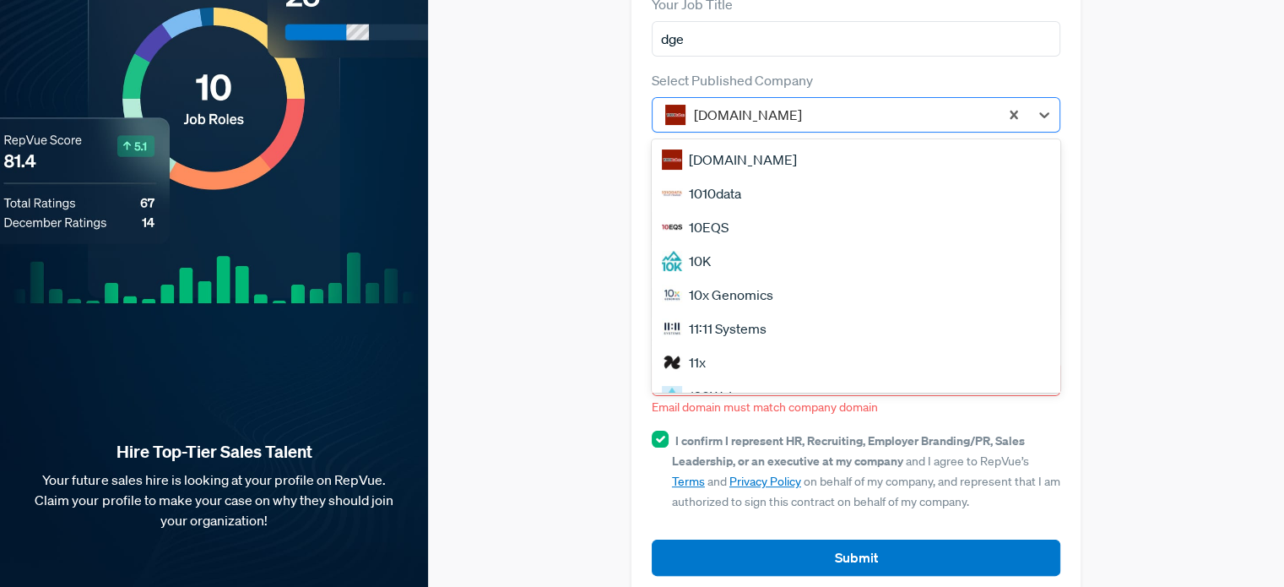
click at [946, 103] on div at bounding box center [842, 115] width 296 height 24
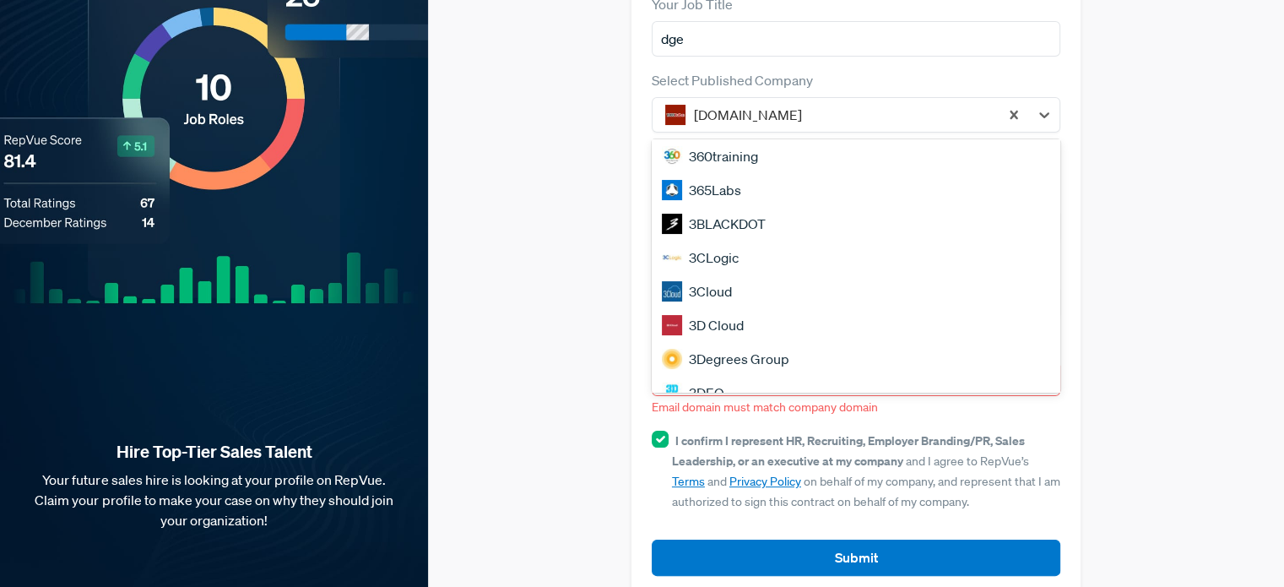
scroll to position [1442, 0]
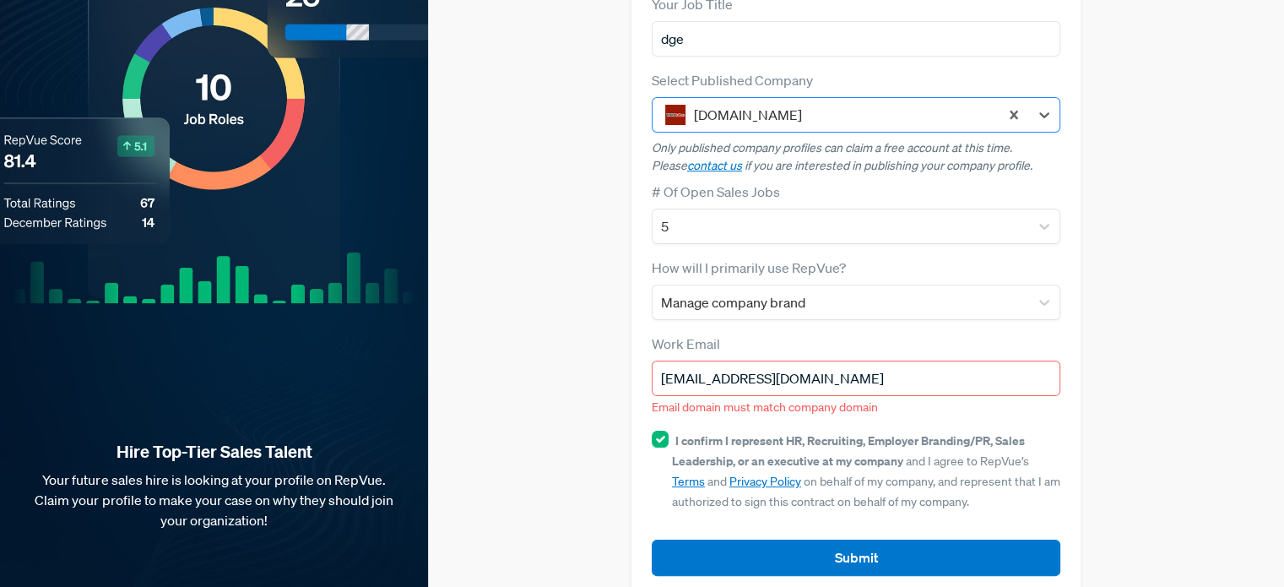
click at [900, 103] on div at bounding box center [842, 115] width 296 height 24
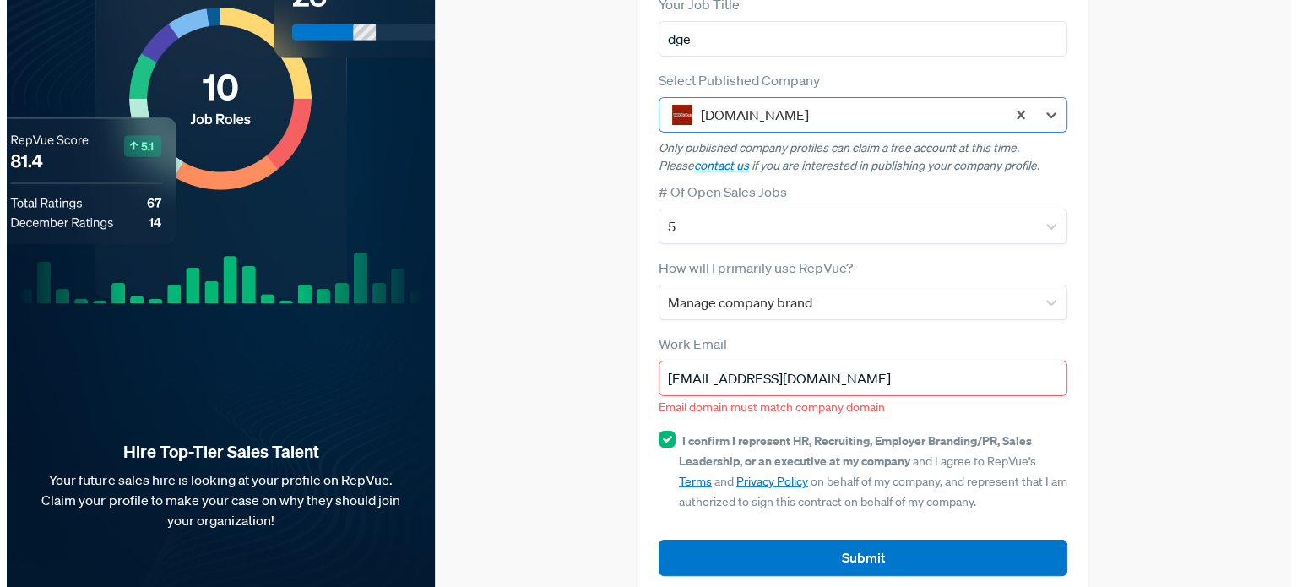
scroll to position [0, 0]
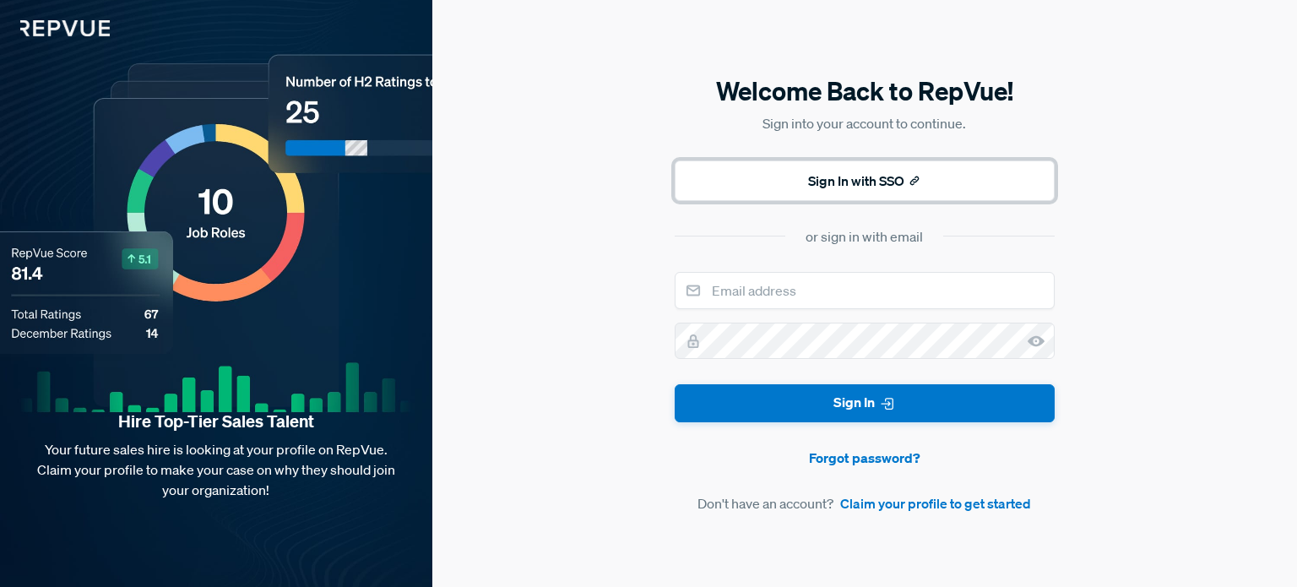
click at [858, 197] on button "Sign In with SSO" at bounding box center [865, 180] width 380 height 41
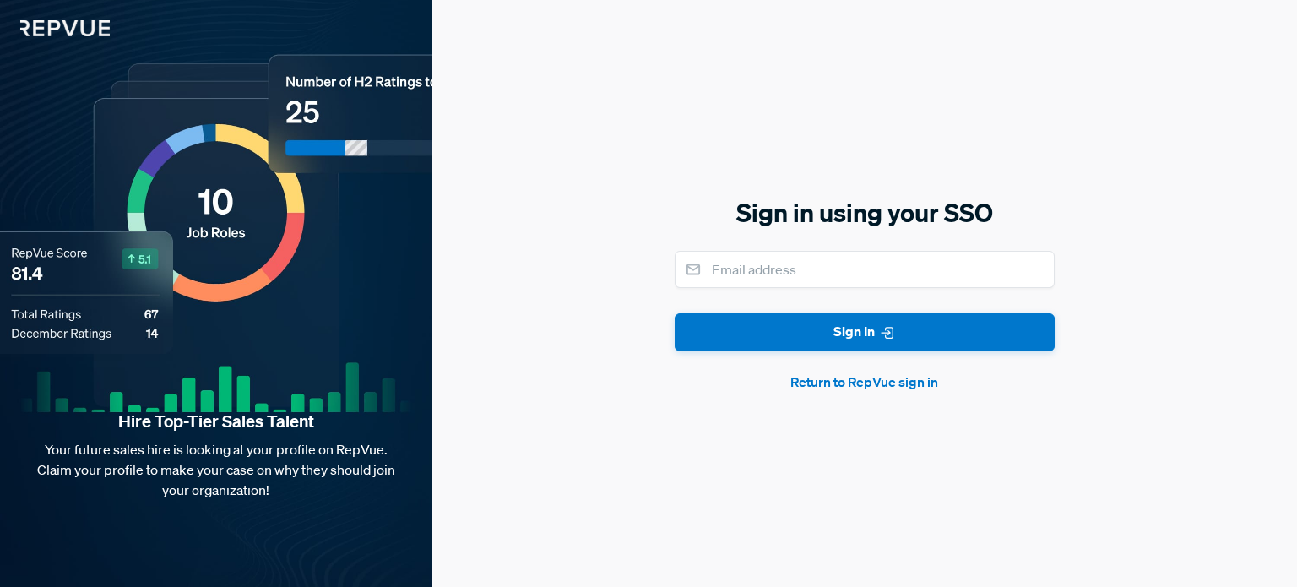
click at [831, 375] on button "Return to RepVue sign in" at bounding box center [865, 382] width 380 height 20
